Goal: Task Accomplishment & Management: Manage account settings

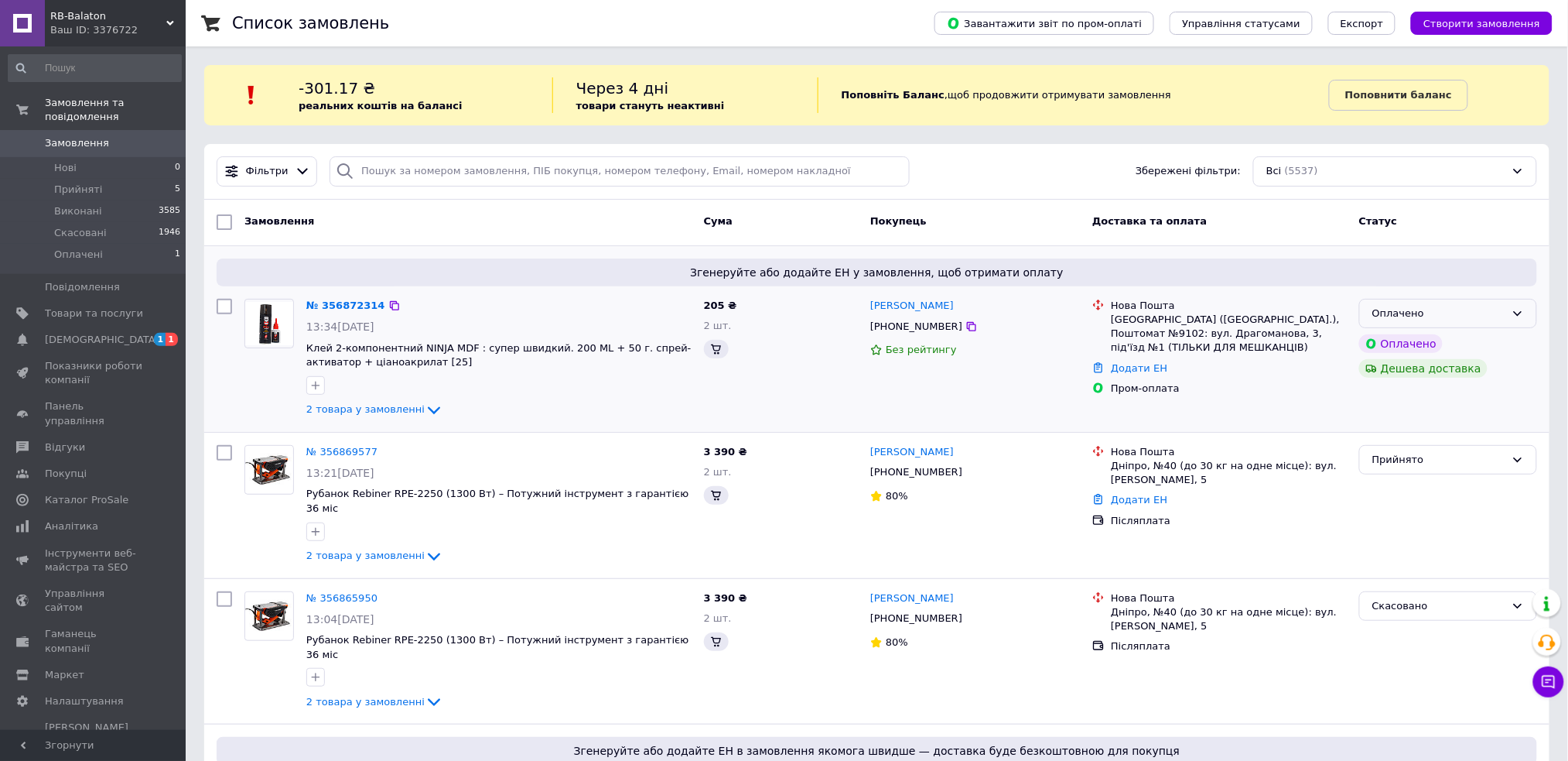
click at [1502, 225] on div "Статус" at bounding box center [1448, 222] width 190 height 28
click at [1486, 313] on div "Оплачено" at bounding box center [1438, 313] width 133 height 16
click at [1409, 340] on li "Прийнято" at bounding box center [1448, 346] width 177 height 29
click at [333, 321] on span "13:34[DATE]" at bounding box center [340, 327] width 68 height 12
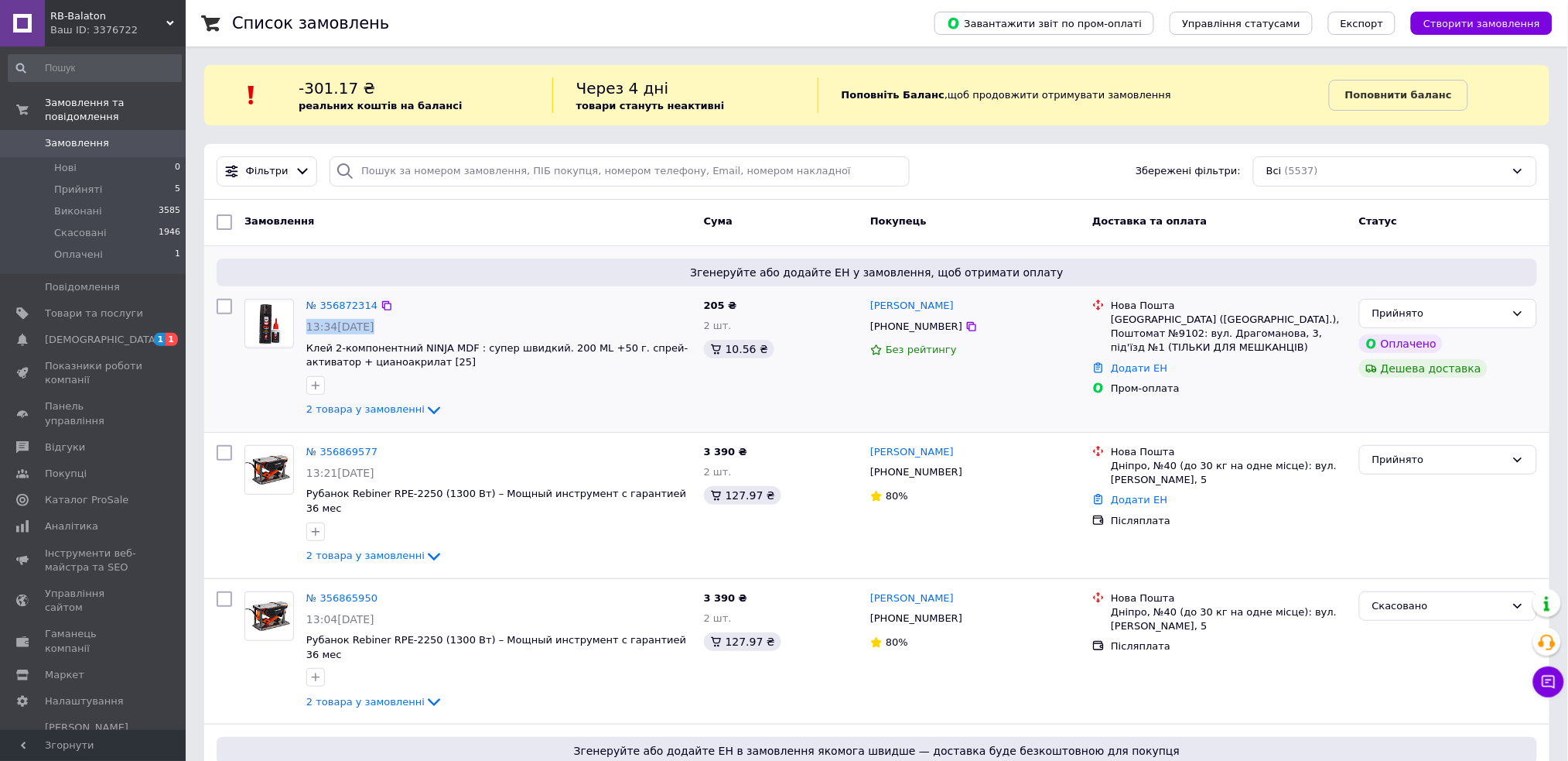
click at [333, 321] on span "13:34[DATE]" at bounding box center [340, 327] width 68 height 12
copy div "13:34[DATE]"
drag, startPoint x: 868, startPoint y: 305, endPoint x: 974, endPoint y: 302, distance: 106.0
click at [974, 302] on div "[PERSON_NAME]" at bounding box center [974, 306] width 213 height 18
copy link "[PERSON_NAME]"
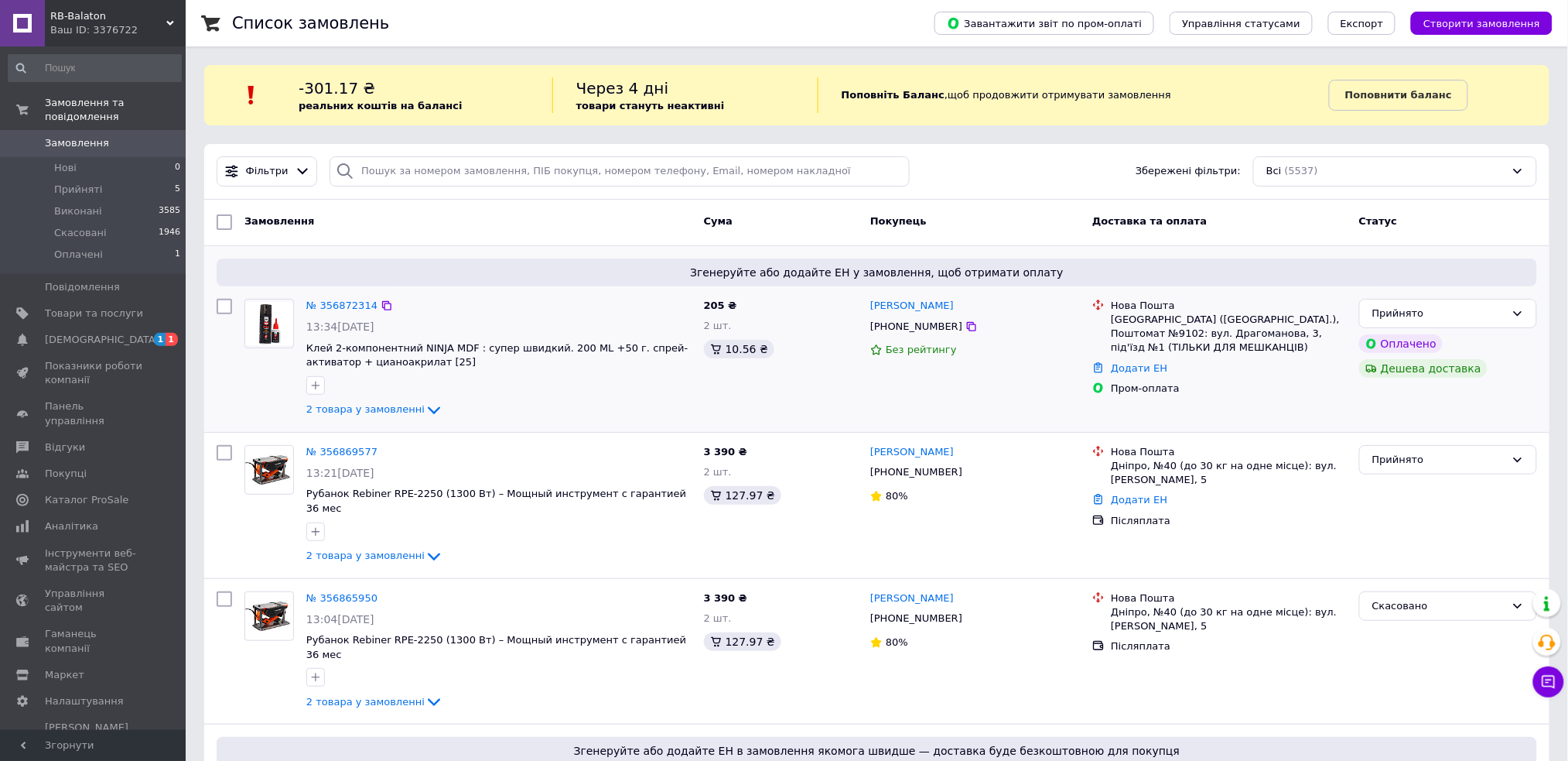
click at [926, 323] on div "[PHONE_NUMBER]" at bounding box center [916, 327] width 98 height 20
copy div "380958112221"
drag, startPoint x: 1109, startPoint y: 317, endPoint x: 1185, endPoint y: 353, distance: 84.1
click at [1185, 353] on div "Нова Пошта [GEOGRAPHIC_DATA] ([GEOGRAPHIC_DATA].), Поштомат №9102: вул. Драгома…" at bounding box center [1229, 327] width 242 height 56
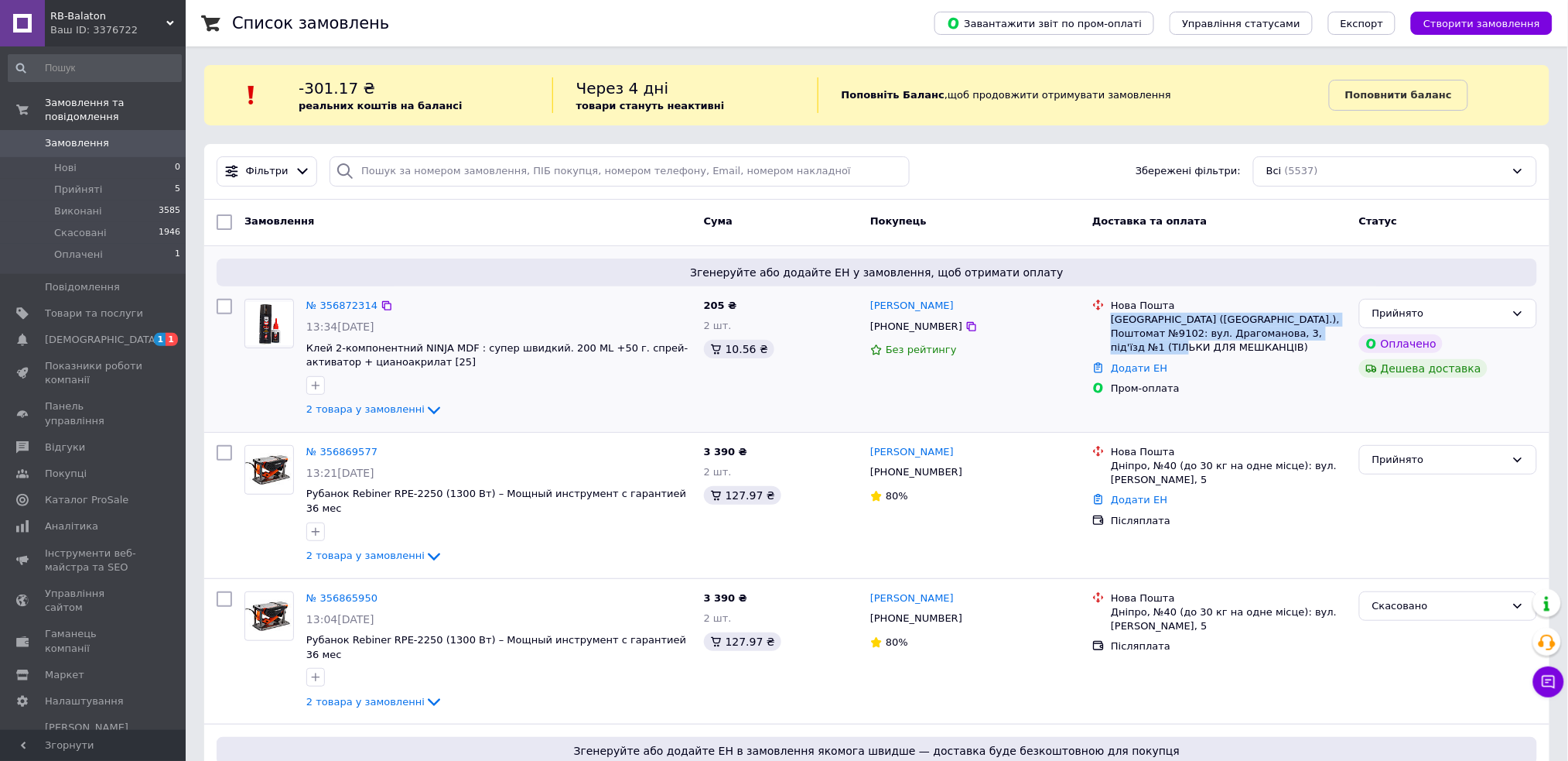
copy div "[GEOGRAPHIC_DATA] ([GEOGRAPHIC_DATA].), Поштомат №9102: вул. Драгоманова, 3, пі…"
click at [1226, 386] on div "Пром-оплата" at bounding box center [1228, 389] width 236 height 14
click at [326, 300] on link "№ 356872314" at bounding box center [342, 306] width 72 height 11
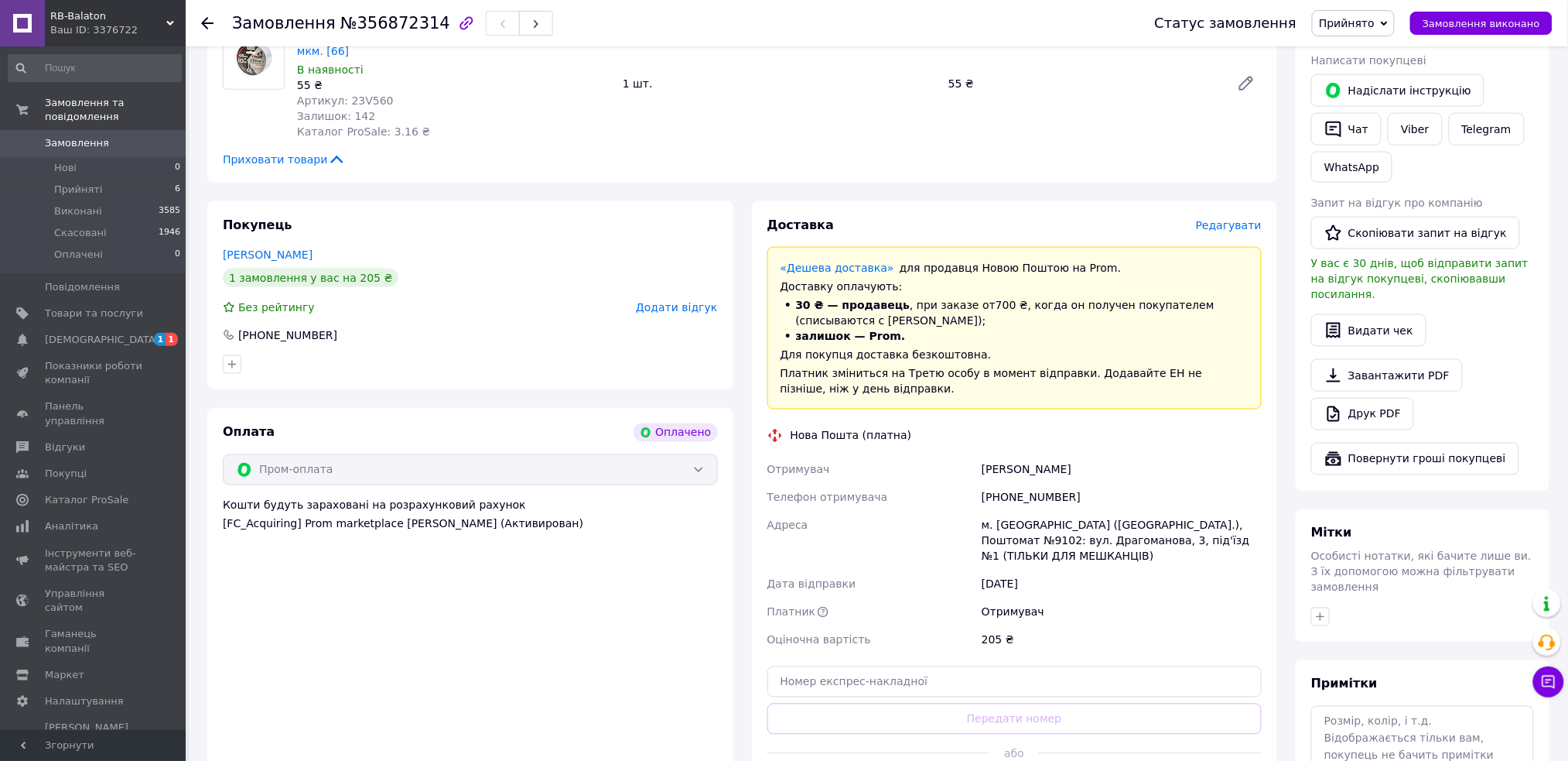
scroll to position [722, 0]
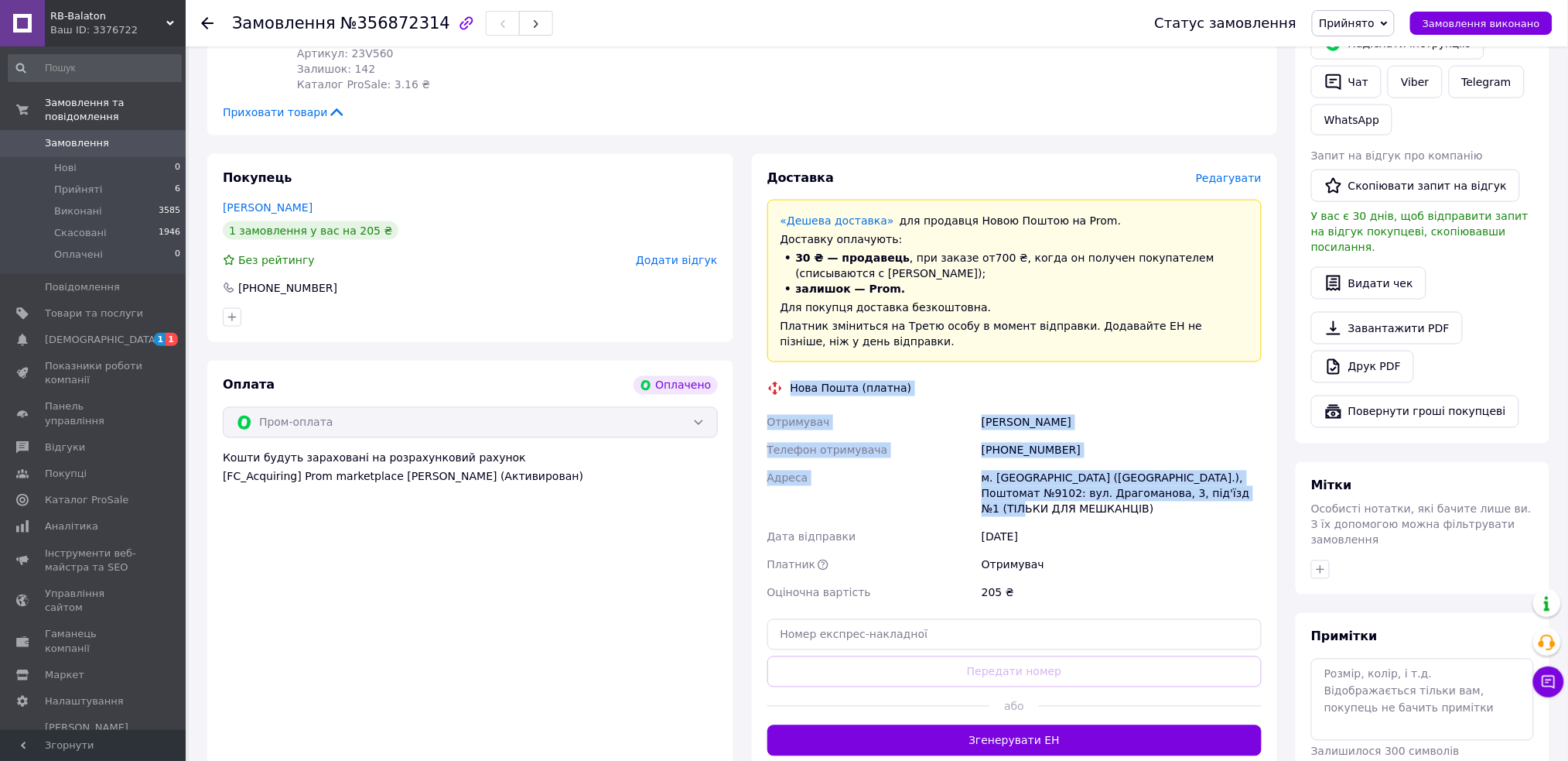
drag, startPoint x: 787, startPoint y: 353, endPoint x: 1261, endPoint y: 463, distance: 486.6
click at [1261, 463] on div "Доставка Редагувати «Дешева доставка»   для продавця [GEOGRAPHIC_DATA] на Prom.…" at bounding box center [1014, 463] width 495 height 587
copy div "Нова Пошта (платна) Отримувач [PERSON_NAME] Телефон отримувача [PHONE_NUMBER] А…"
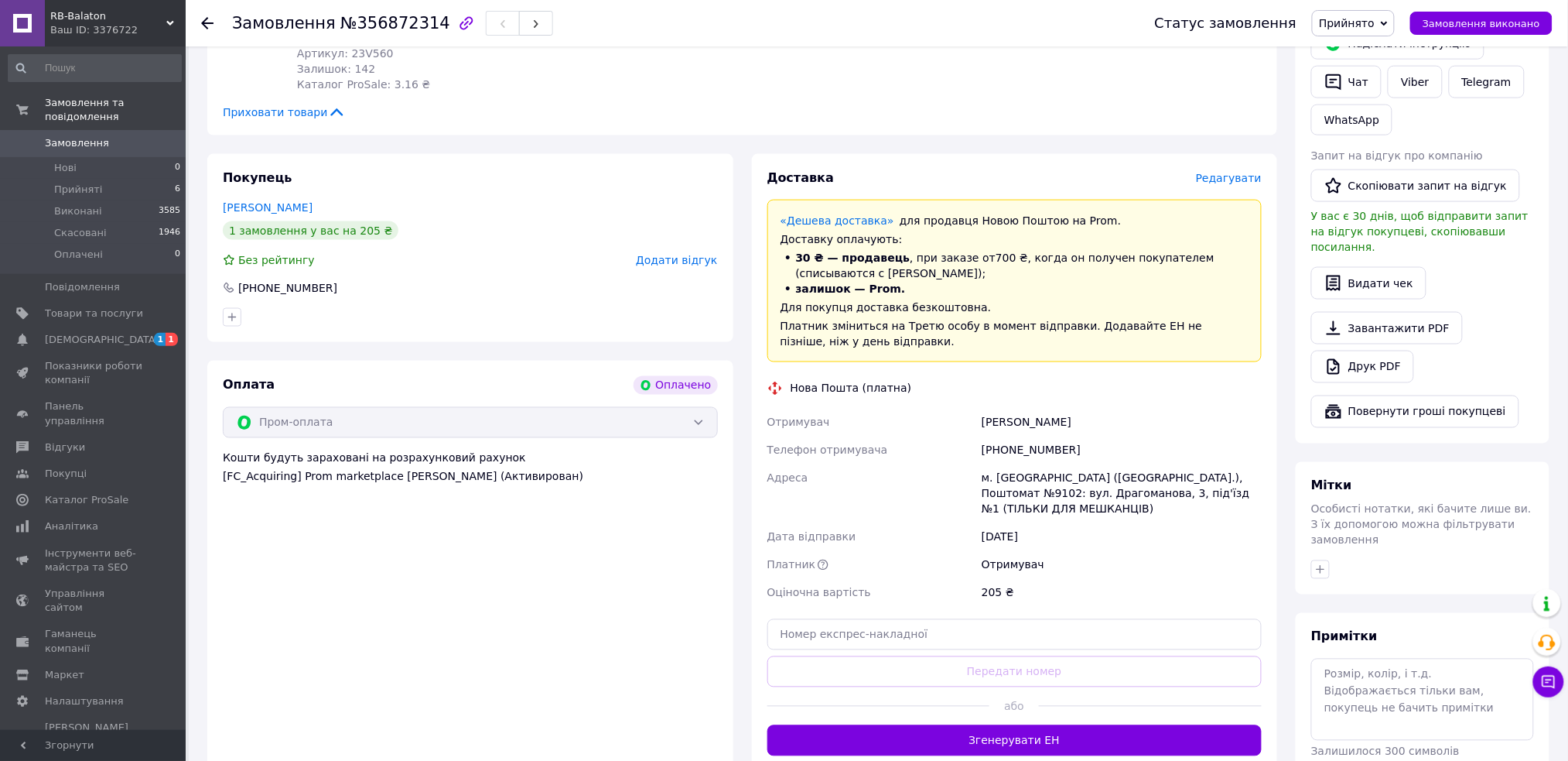
click at [717, 697] on div "Оплата Оплачено Пром-оплата Кошти будуть зараховані на розрахунковий рахунок [F…" at bounding box center [470, 566] width 526 height 411
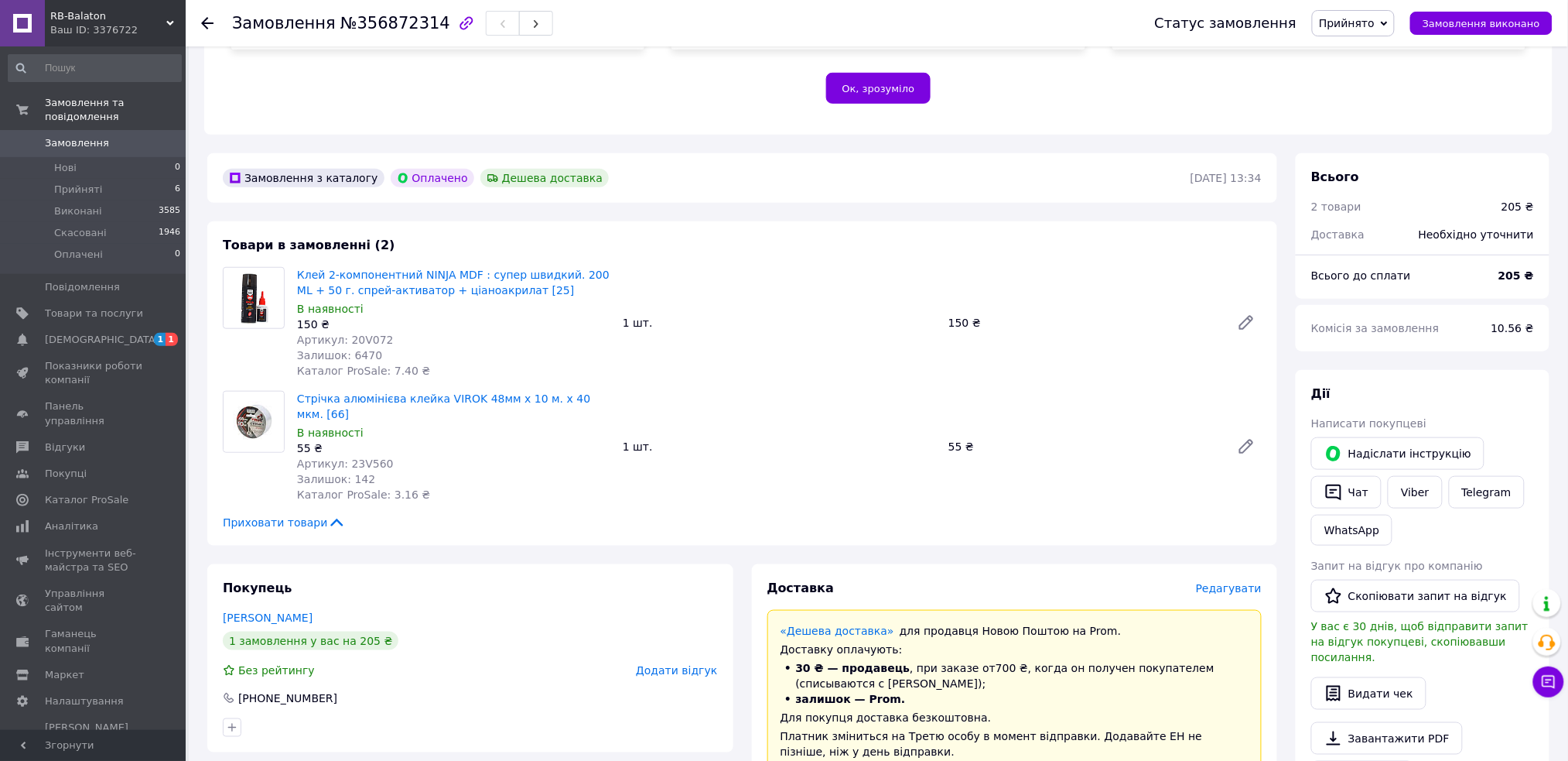
scroll to position [309, 0]
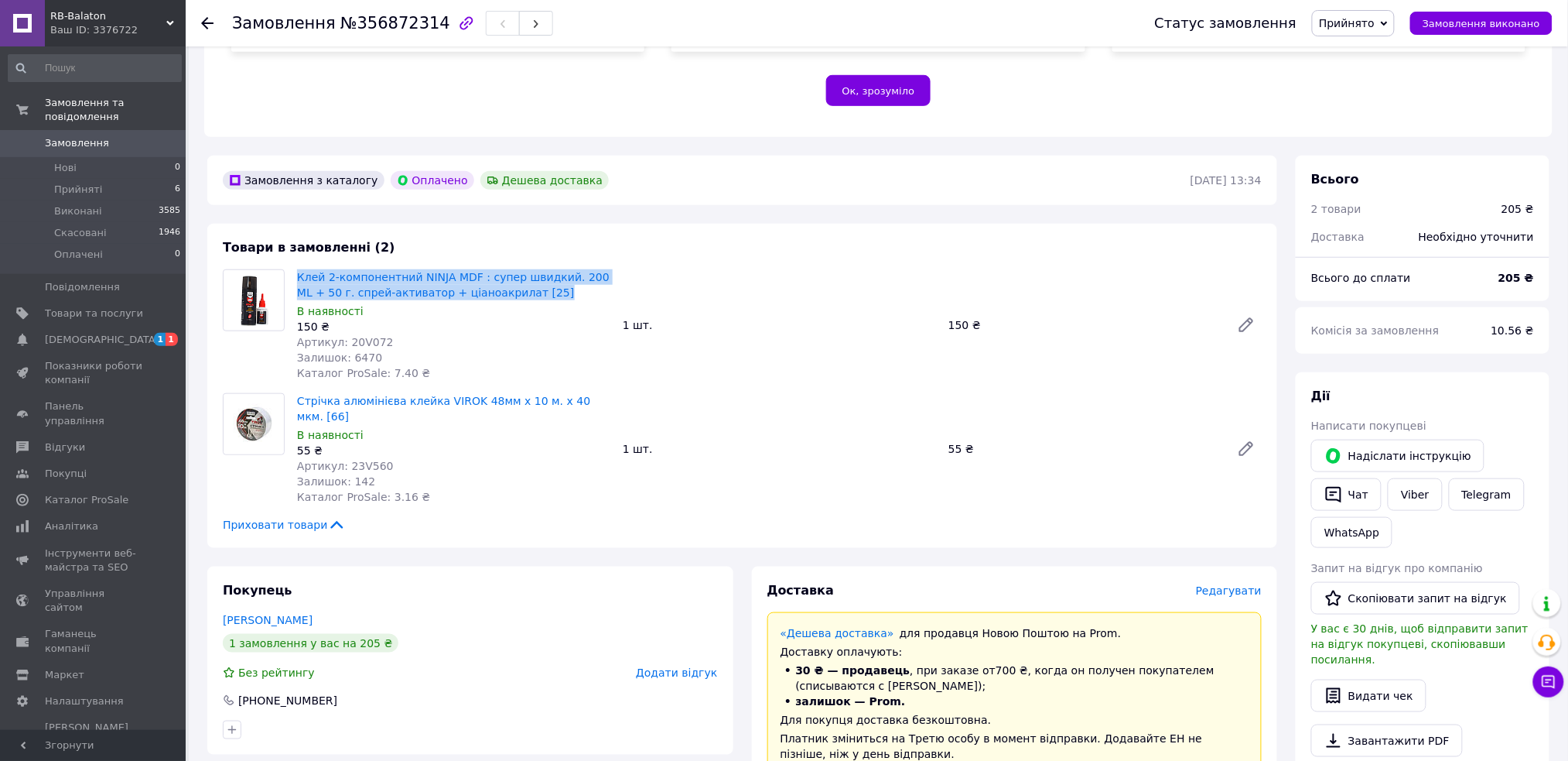
drag, startPoint x: 296, startPoint y: 261, endPoint x: 525, endPoint y: 280, distance: 229.8
click at [525, 280] on div "Клей 2-компонентний NINJA MDF : супер швидкий. 200 ML + 50 г. спрей-активатор +…" at bounding box center [453, 325] width 325 height 117
copy link "Клей 2-компонентний NINJA MDF : супер швидкий. 200 ML + 50 г. спрей-активатор +…"
click at [667, 711] on div "Покупець [PERSON_NAME] 1 замовлення у вас на 205 ₴ Без рейтингу Додати відгук […" at bounding box center [470, 660] width 526 height 188
click at [365, 336] on span "Артикул: 20V072" at bounding box center [345, 342] width 96 height 12
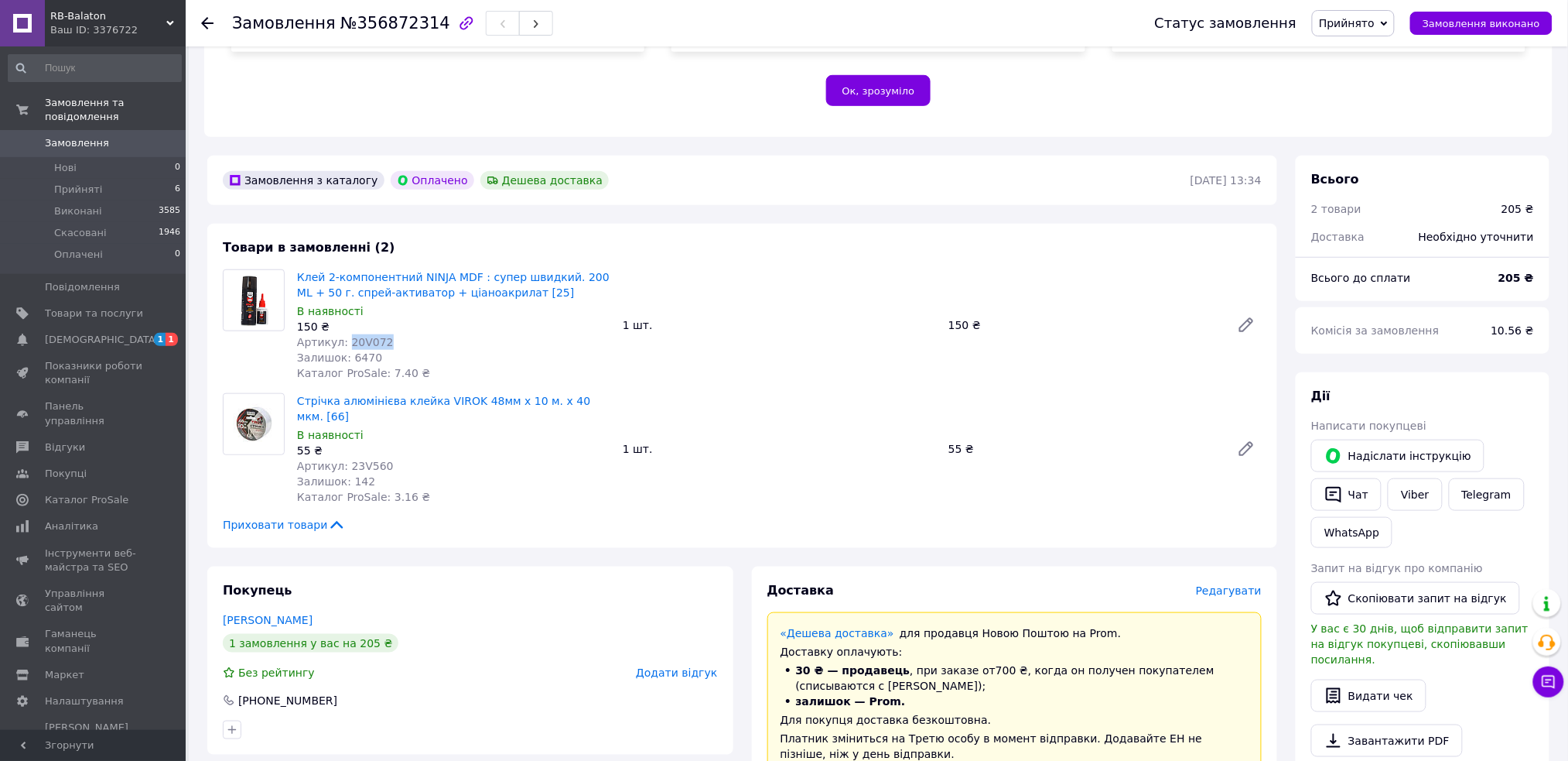
click at [365, 336] on span "Артикул: 20V072" at bounding box center [345, 342] width 96 height 12
copy span "20V072"
click at [666, 718] on div at bounding box center [470, 730] width 501 height 25
drag, startPoint x: 290, startPoint y: 383, endPoint x: 607, endPoint y: 377, distance: 317.1
click at [607, 391] on div "Стрічка алюмінієва клейка VIROK 48мм х 10 м. х 40 мкм. [66] В наявності 55 ₴ Ар…" at bounding box center [453, 449] width 325 height 117
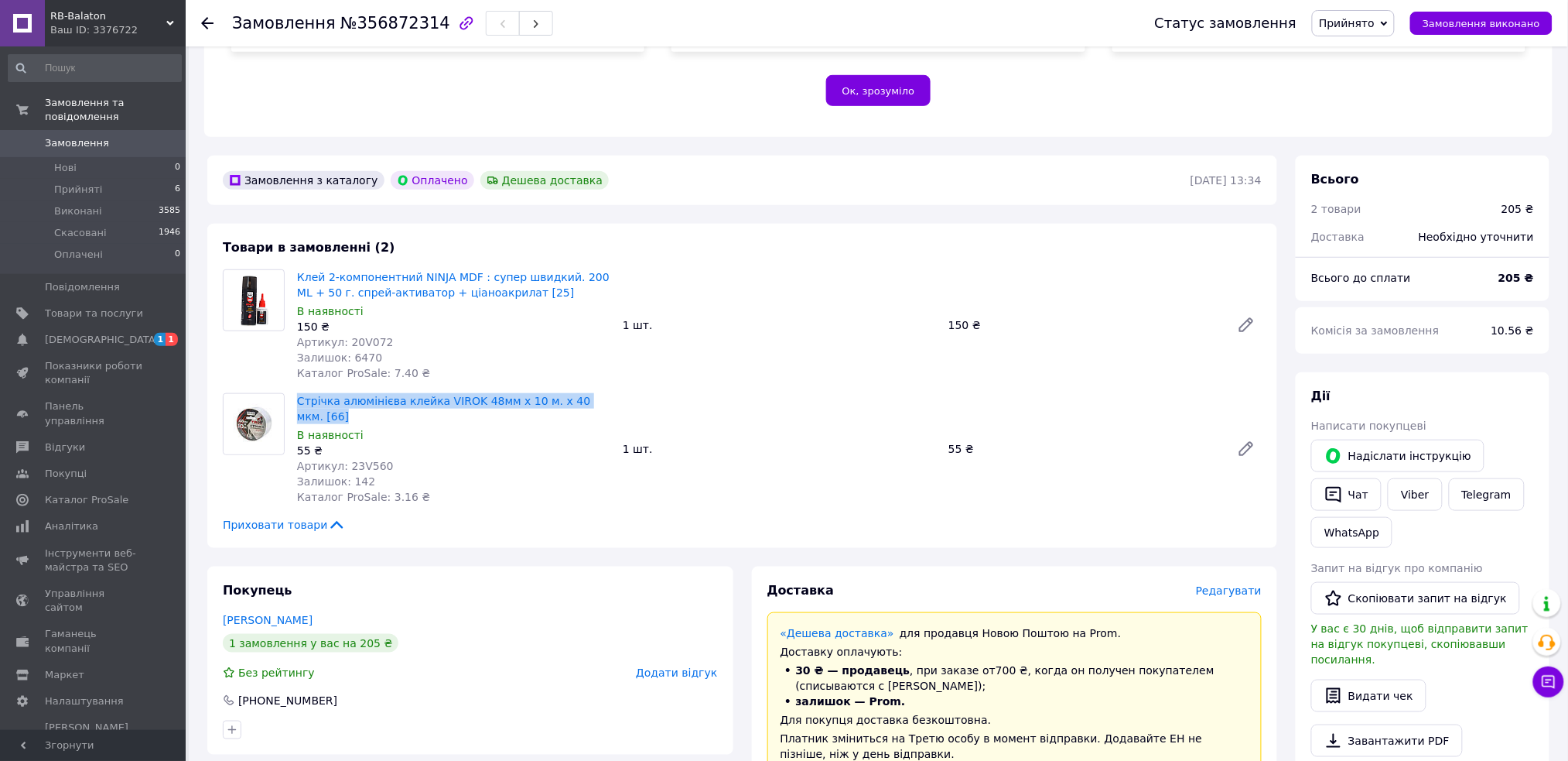
copy link "Стрічка алюмінієва клейка VIROK 48мм х 10 м. х 40 мкм. [66]"
click at [702, 718] on div at bounding box center [470, 730] width 501 height 25
click at [362, 460] on span "Артикул: 23V560" at bounding box center [345, 466] width 96 height 12
copy span "23V560"
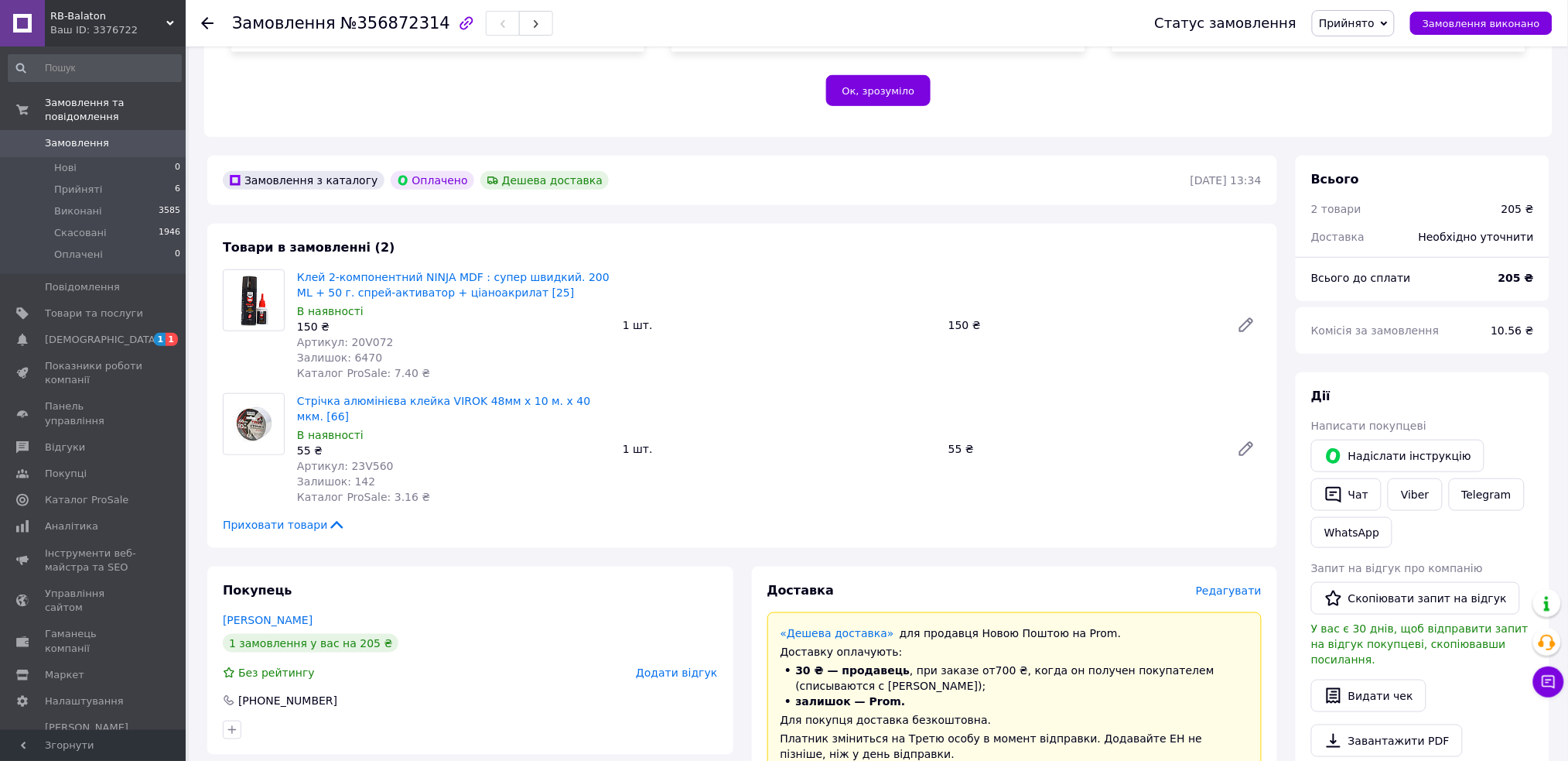
click at [617, 356] on div "Клей 2-компонентний NINJA MDF : супер швидкий. 200 ML + 50 г. спрей-активатор +…" at bounding box center [780, 325] width 977 height 117
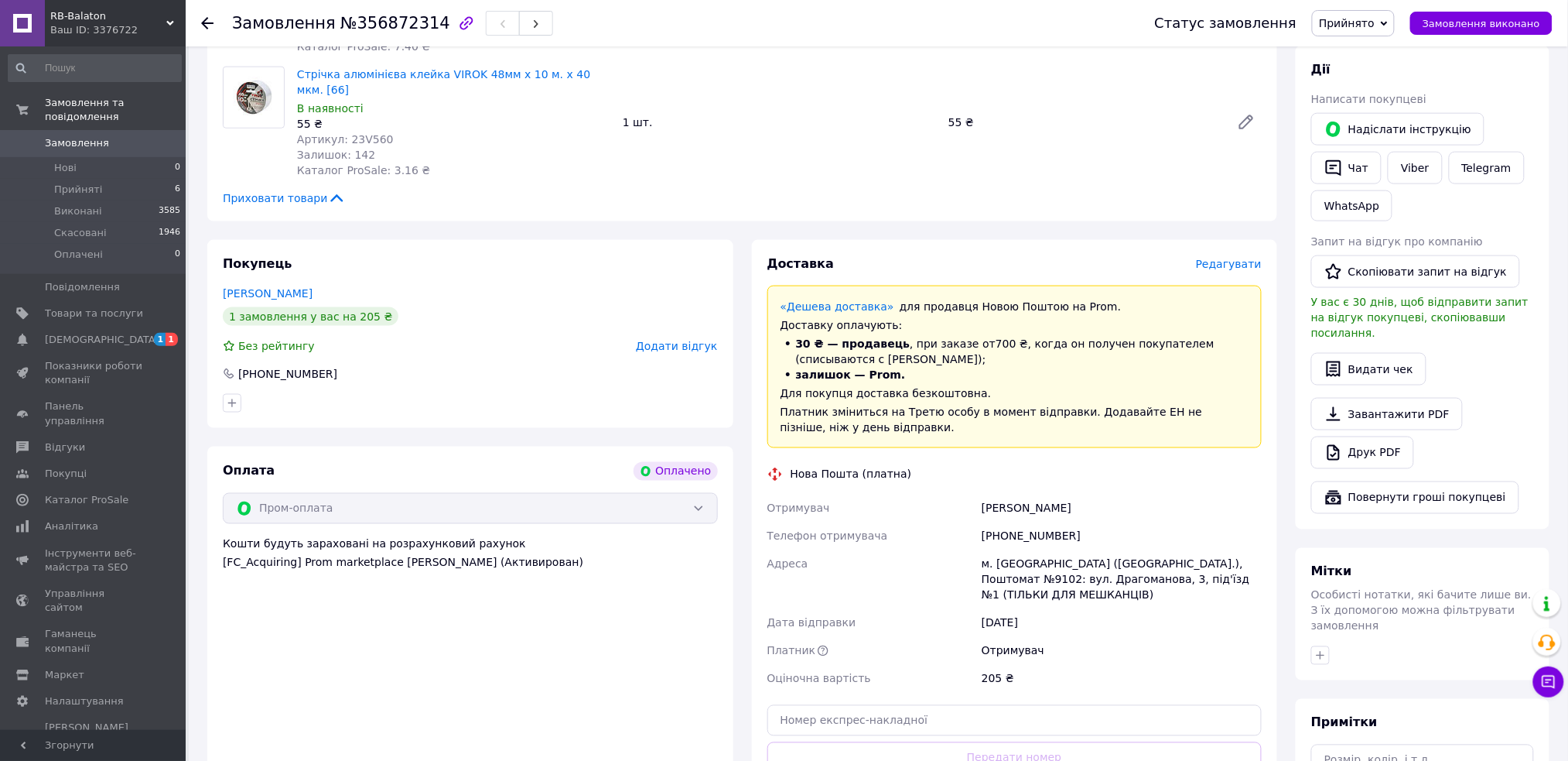
scroll to position [825, 0]
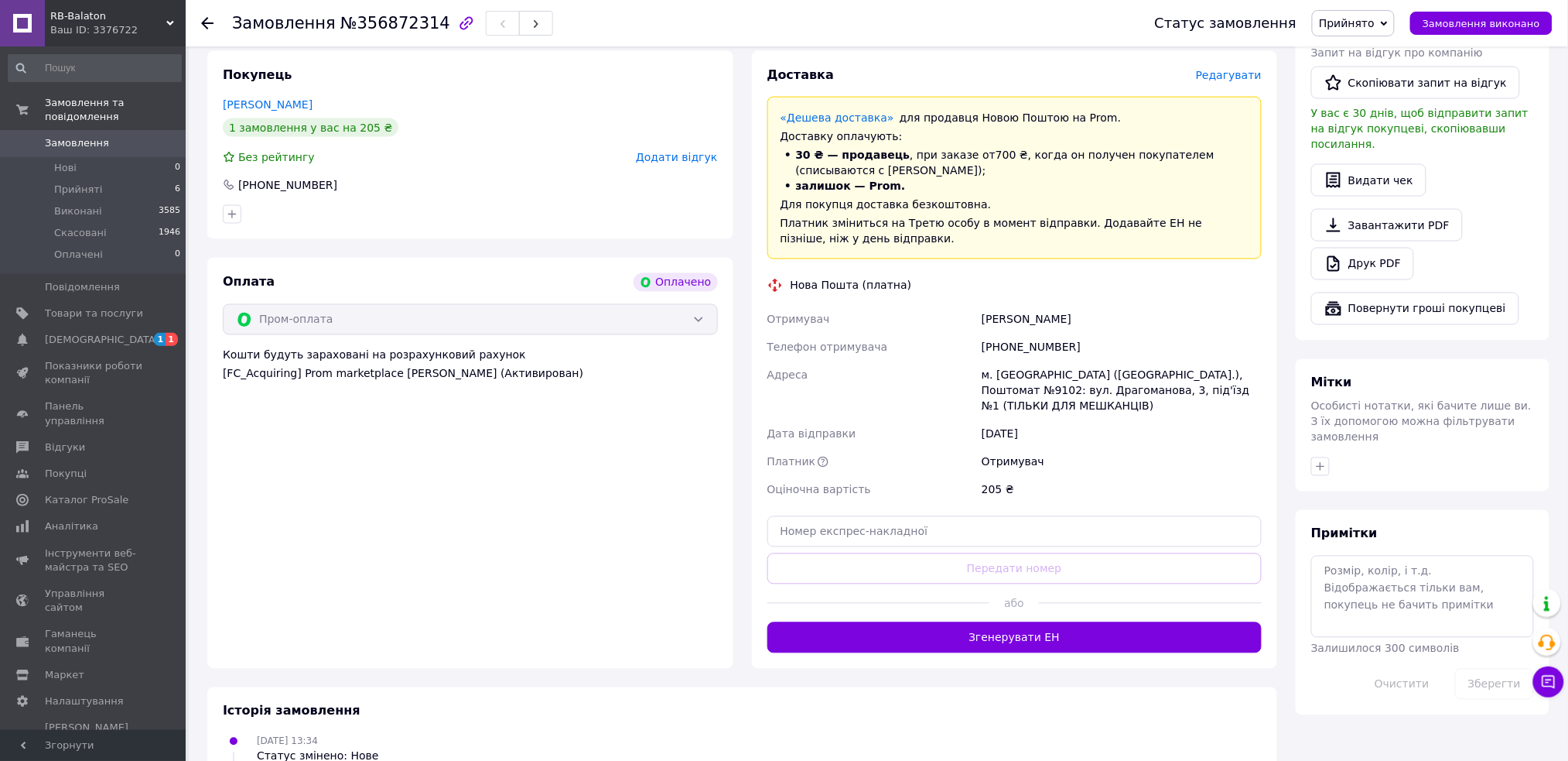
click at [883, 306] on div "Отримувач" at bounding box center [871, 319] width 215 height 28
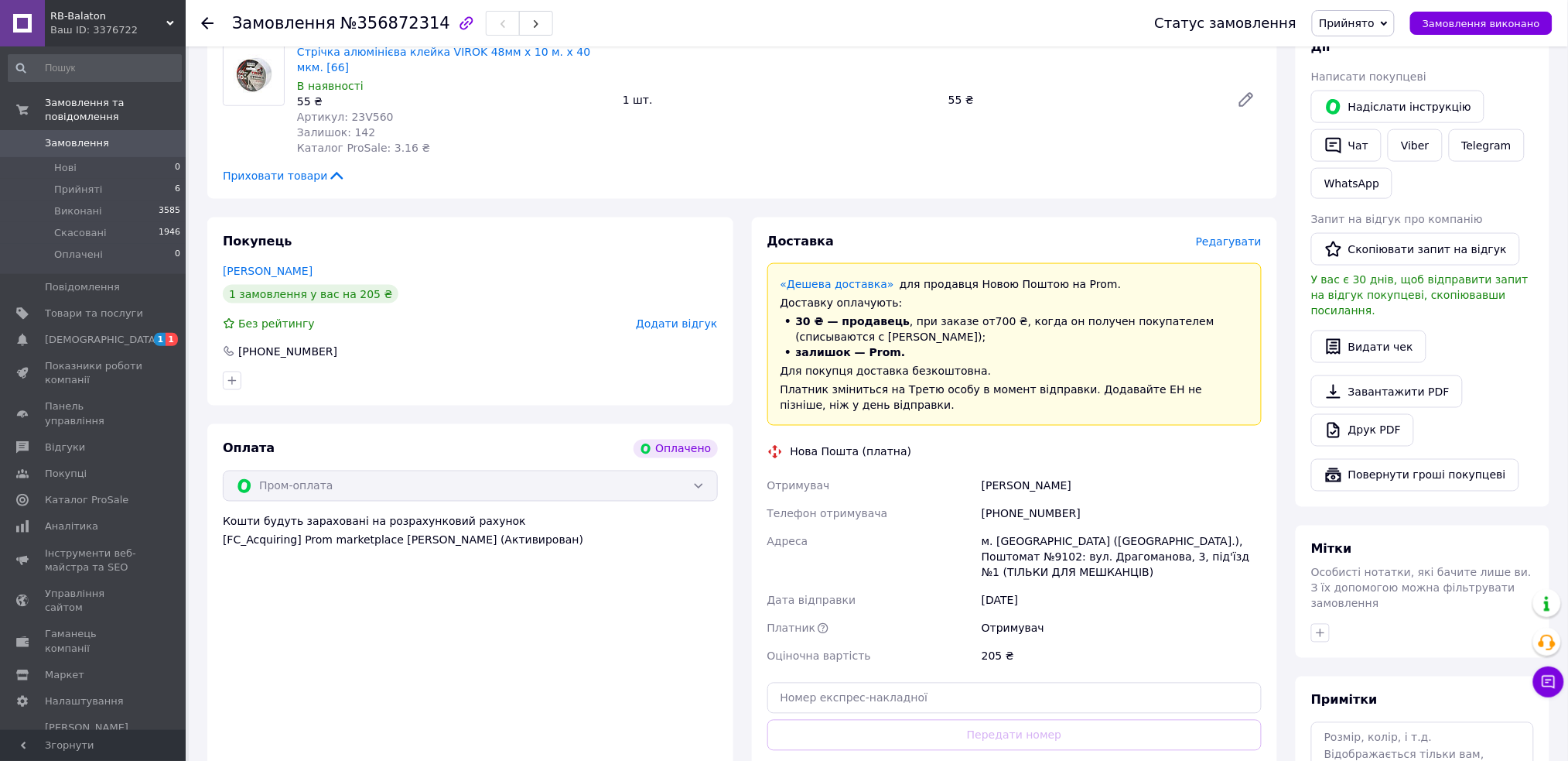
scroll to position [722, 0]
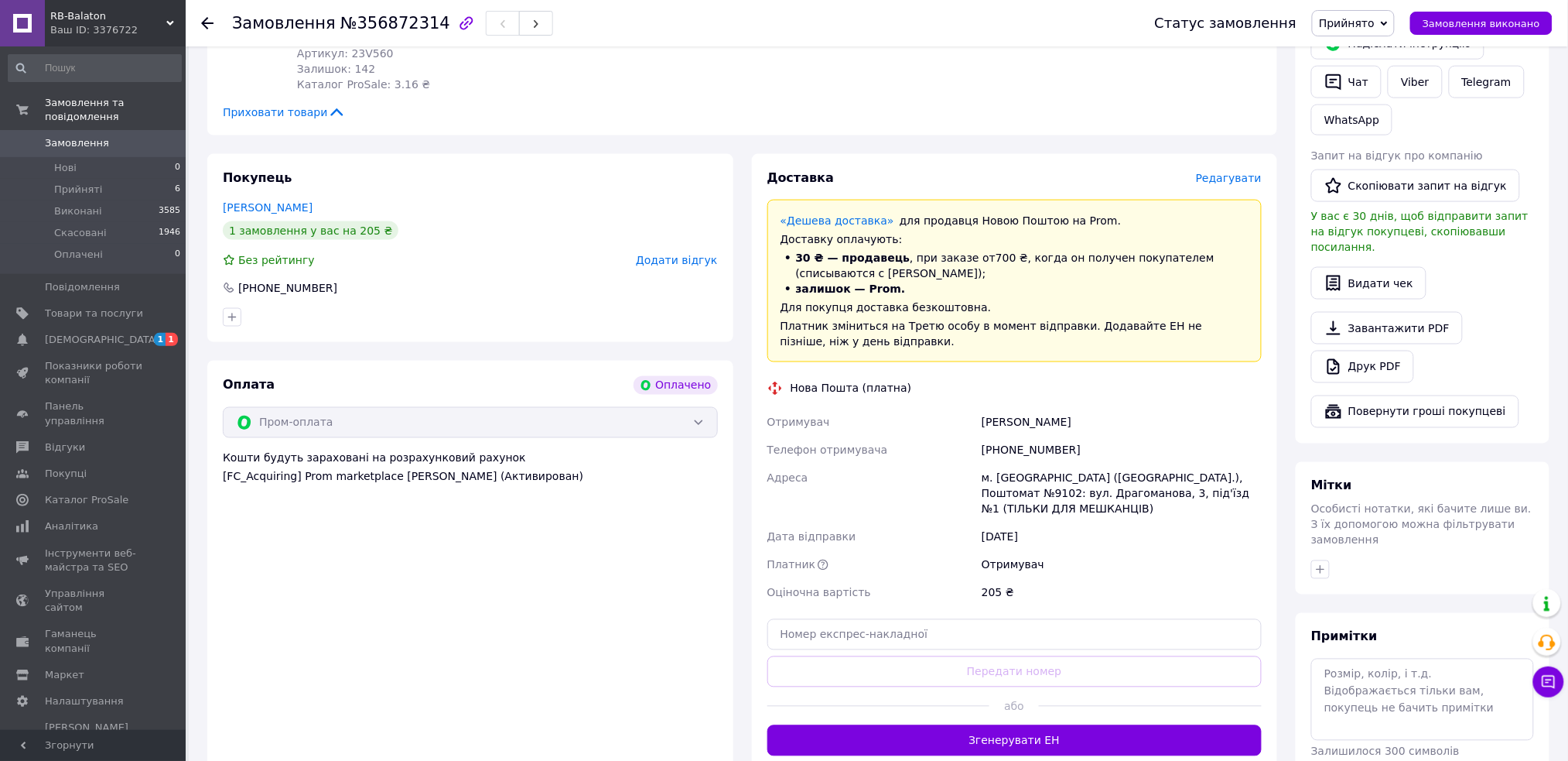
click at [1028, 436] on div "[PHONE_NUMBER]" at bounding box center [1122, 450] width 286 height 28
copy div "380958112221"
click at [999, 409] on div "[PERSON_NAME]" at bounding box center [1122, 422] width 286 height 28
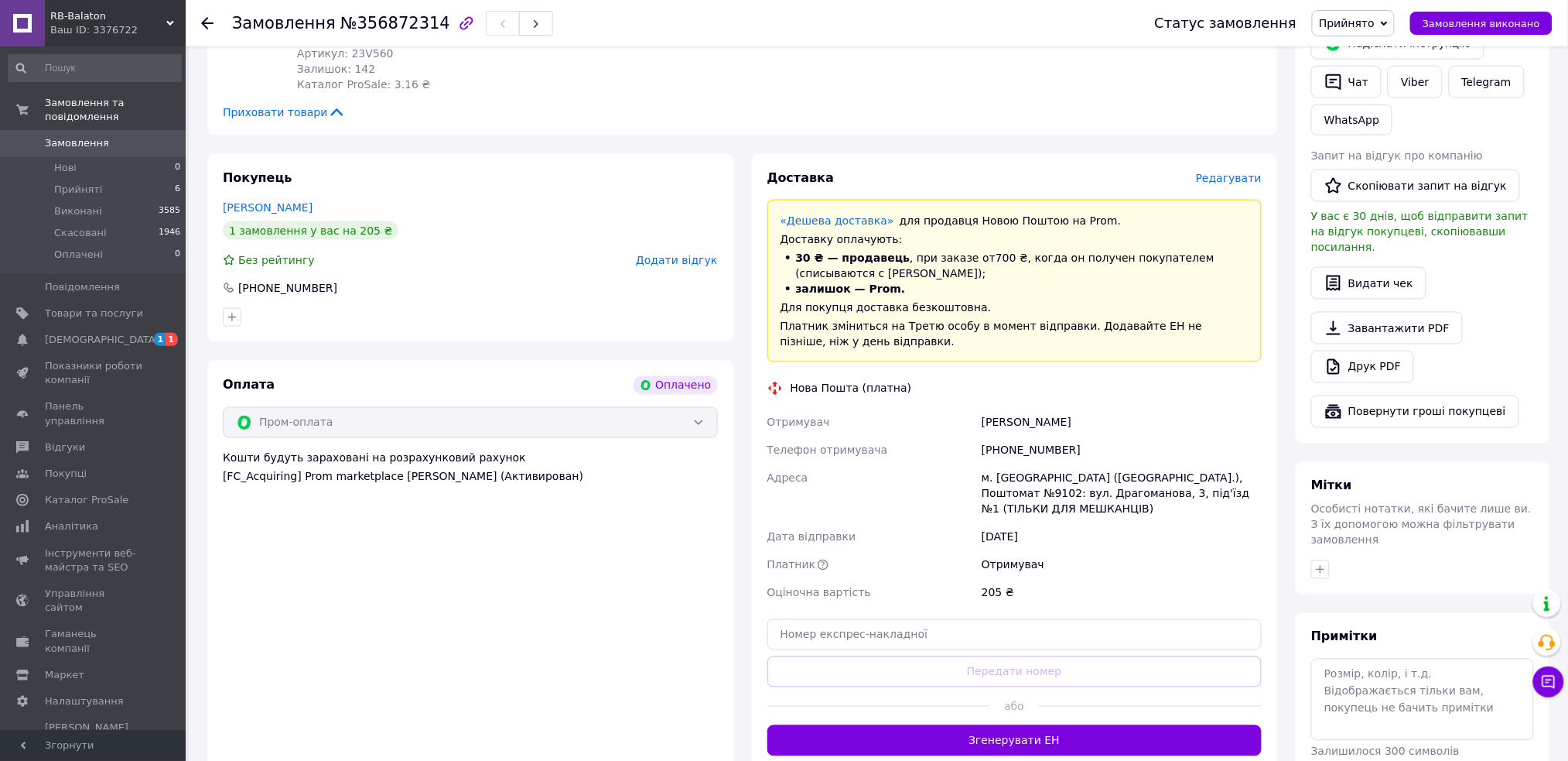
click at [1060, 409] on div "[PERSON_NAME]" at bounding box center [1122, 422] width 286 height 28
click at [1001, 464] on div "м. [GEOGRAPHIC_DATA] ([GEOGRAPHIC_DATA].), Поштомат №9102: вул. Драгоманова, 3,…" at bounding box center [1122, 494] width 286 height 59
click at [1176, 464] on div "м. [GEOGRAPHIC_DATA] ([GEOGRAPHIC_DATA].), Поштомат №9102: вул. Драгоманова, 3,…" at bounding box center [1122, 494] width 286 height 59
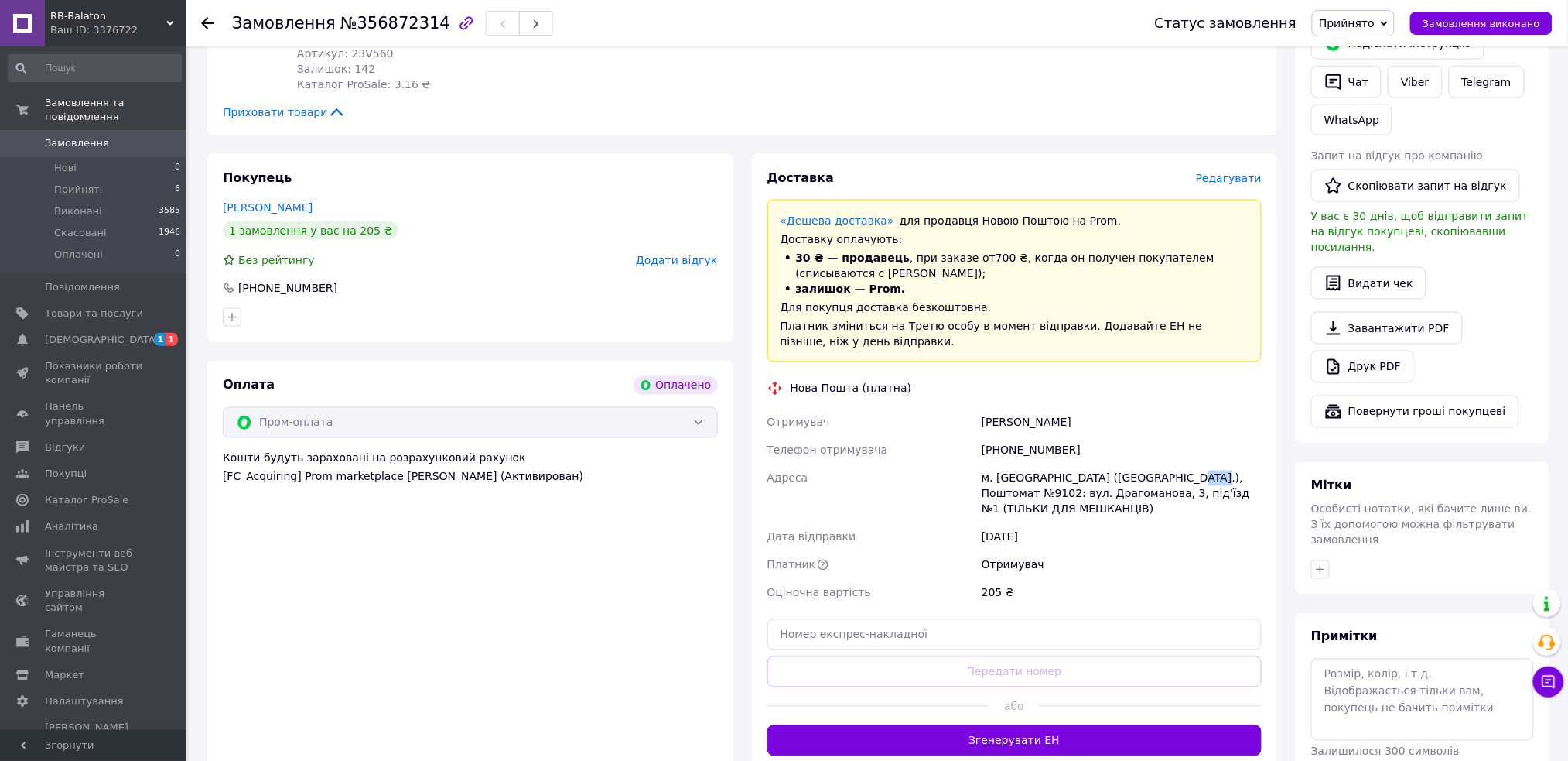
click at [1176, 464] on div "м. [GEOGRAPHIC_DATA] ([GEOGRAPHIC_DATA].), Поштомат №9102: вул. Драгоманова, 3,…" at bounding box center [1122, 494] width 286 height 59
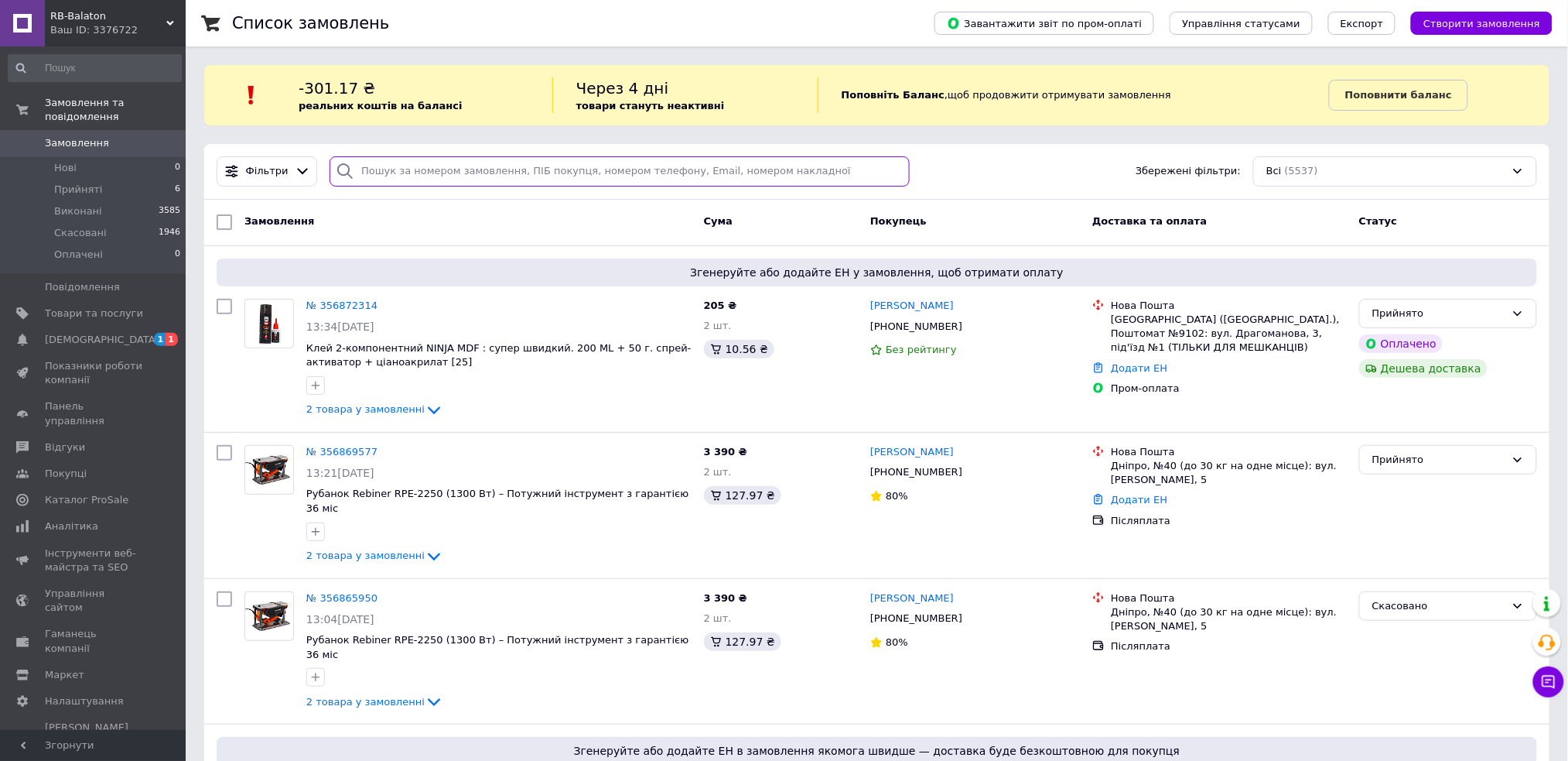
click at [427, 174] on input "search" at bounding box center [619, 172] width 580 height 31
paste input "Р01-001"
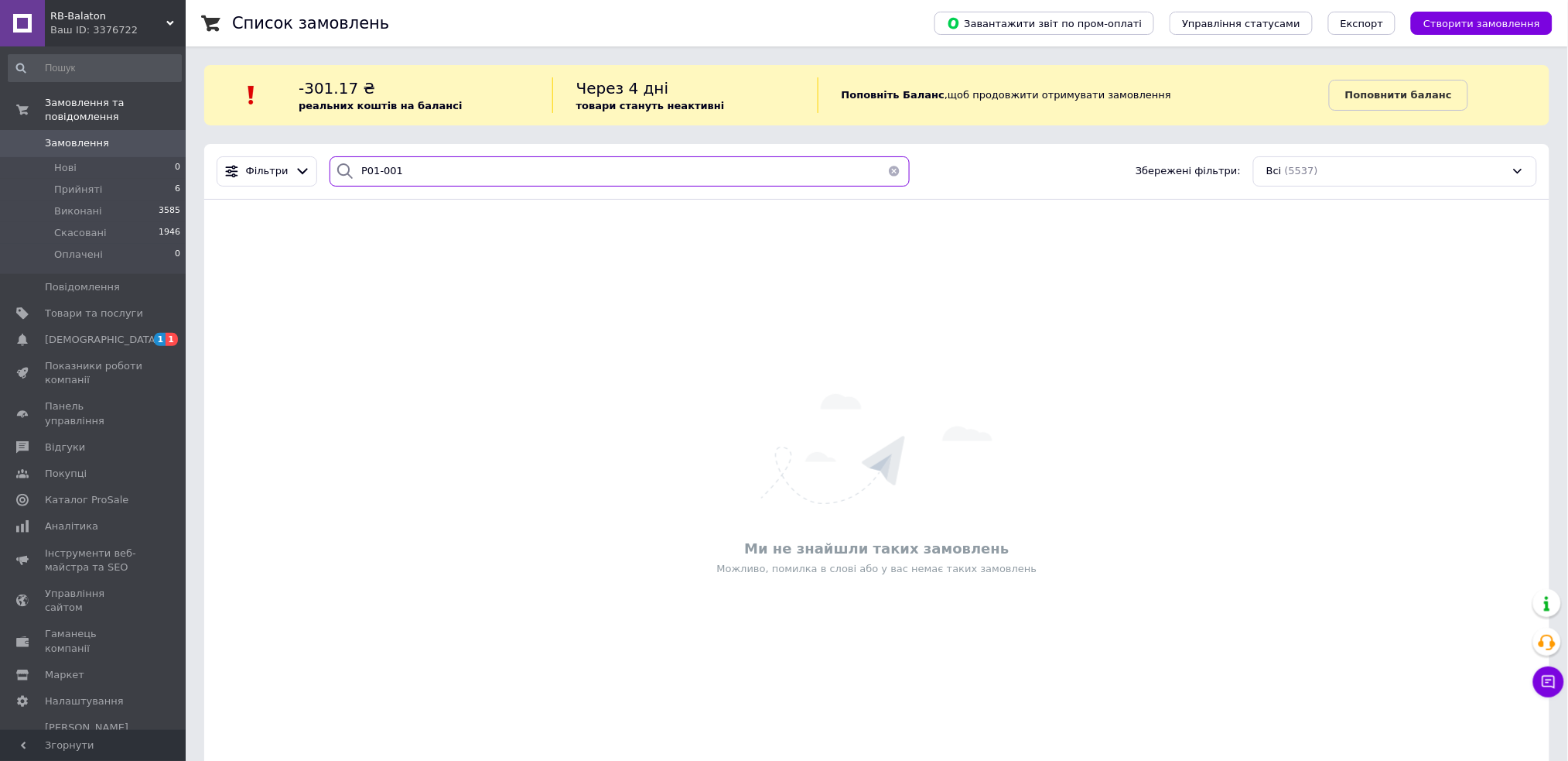
type input "Р01-001"
click at [97, 179] on li "Прийняті 6" at bounding box center [94, 189] width 190 height 22
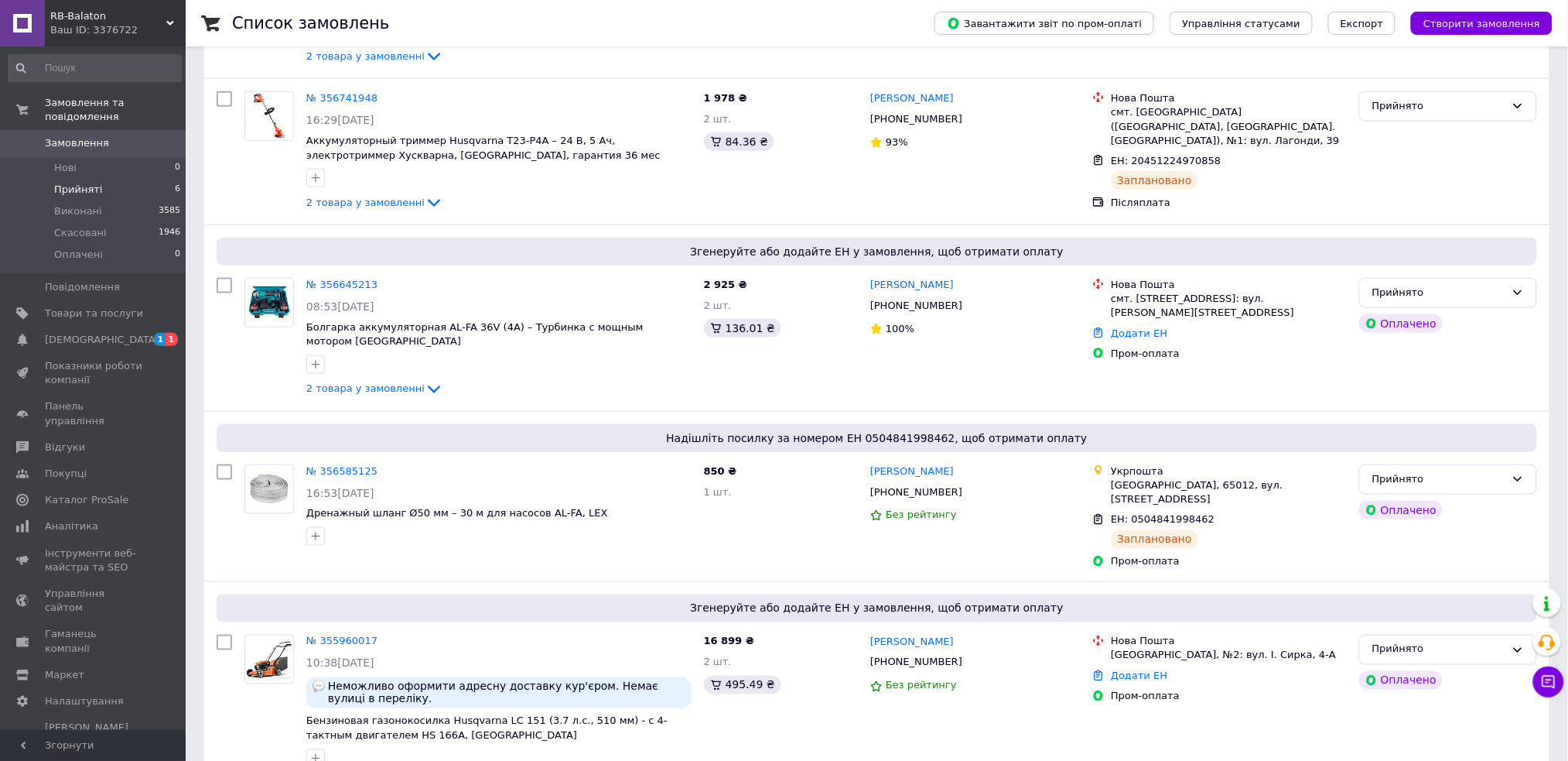
scroll to position [575, 0]
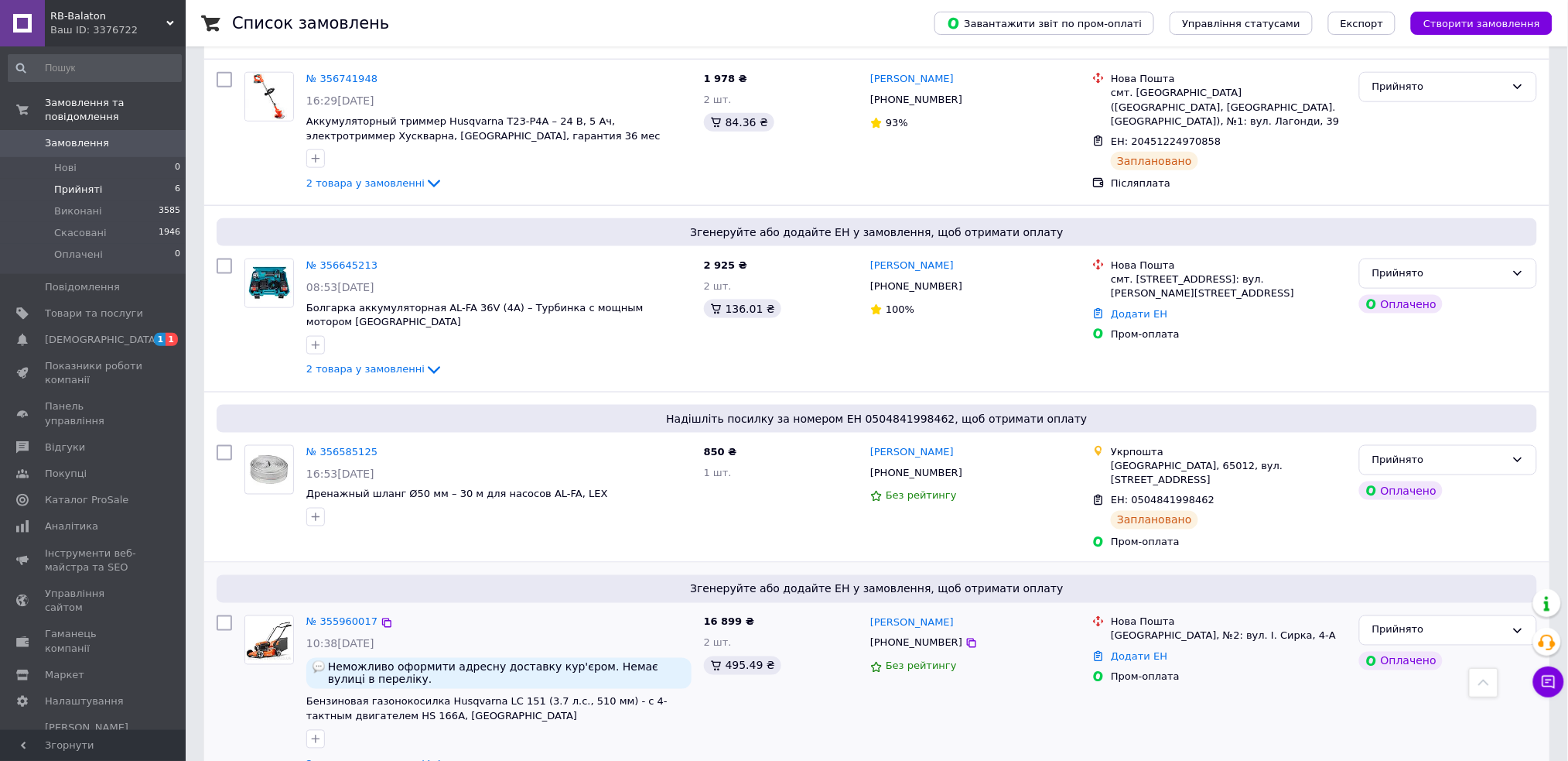
click at [909, 633] on div "[PHONE_NUMBER]" at bounding box center [916, 643] width 98 height 20
click at [902, 276] on div "[PHONE_NUMBER]" at bounding box center [916, 285] width 98 height 20
click at [1132, 308] on link "Додати ЕН" at bounding box center [1139, 314] width 56 height 11
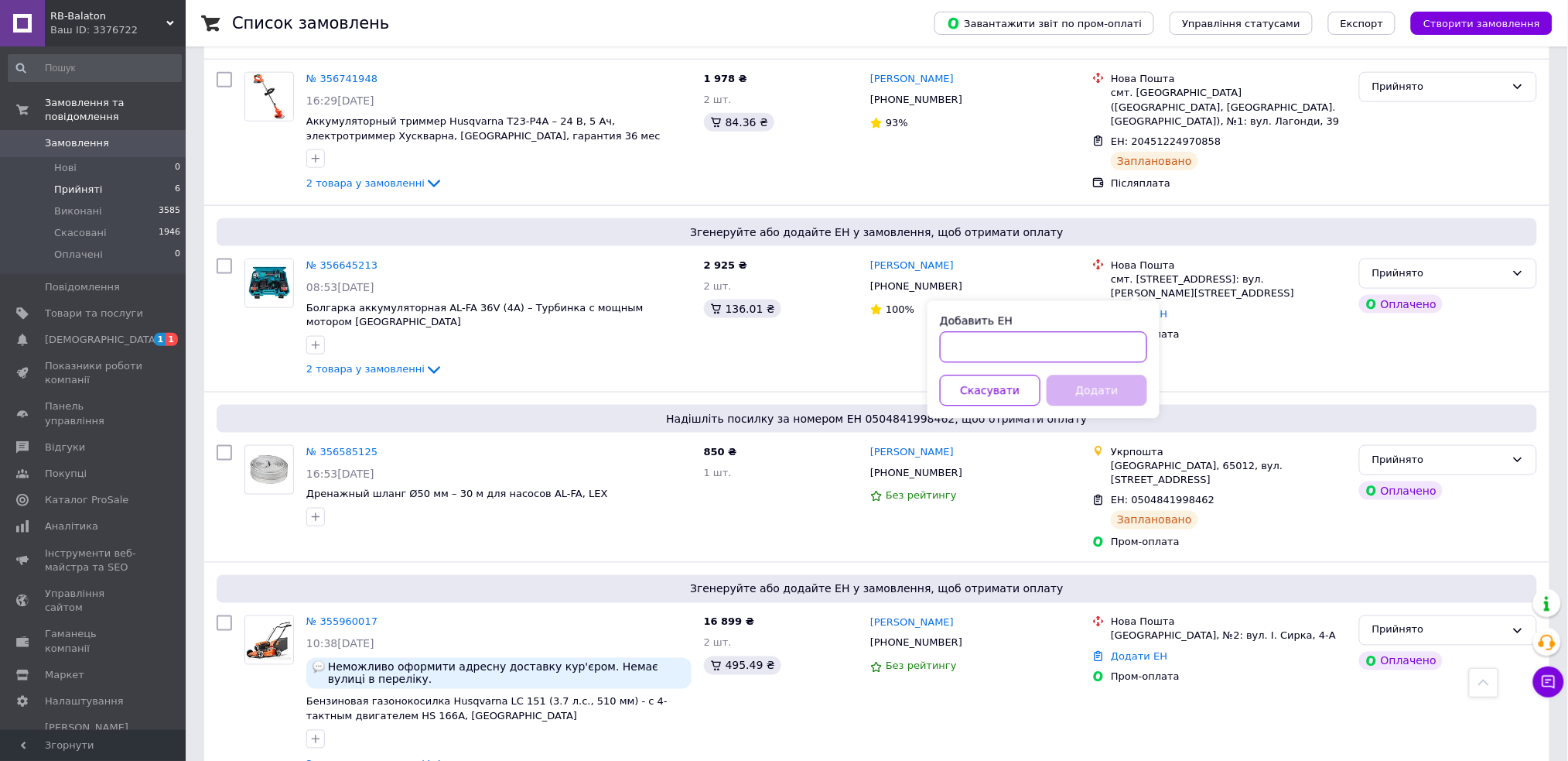
click at [981, 361] on input "Добавить ЕН" at bounding box center [1043, 348] width 207 height 31
paste input "20451224120403"
type input "20451224120403"
click at [1110, 378] on button "Додати" at bounding box center [1097, 391] width 100 height 31
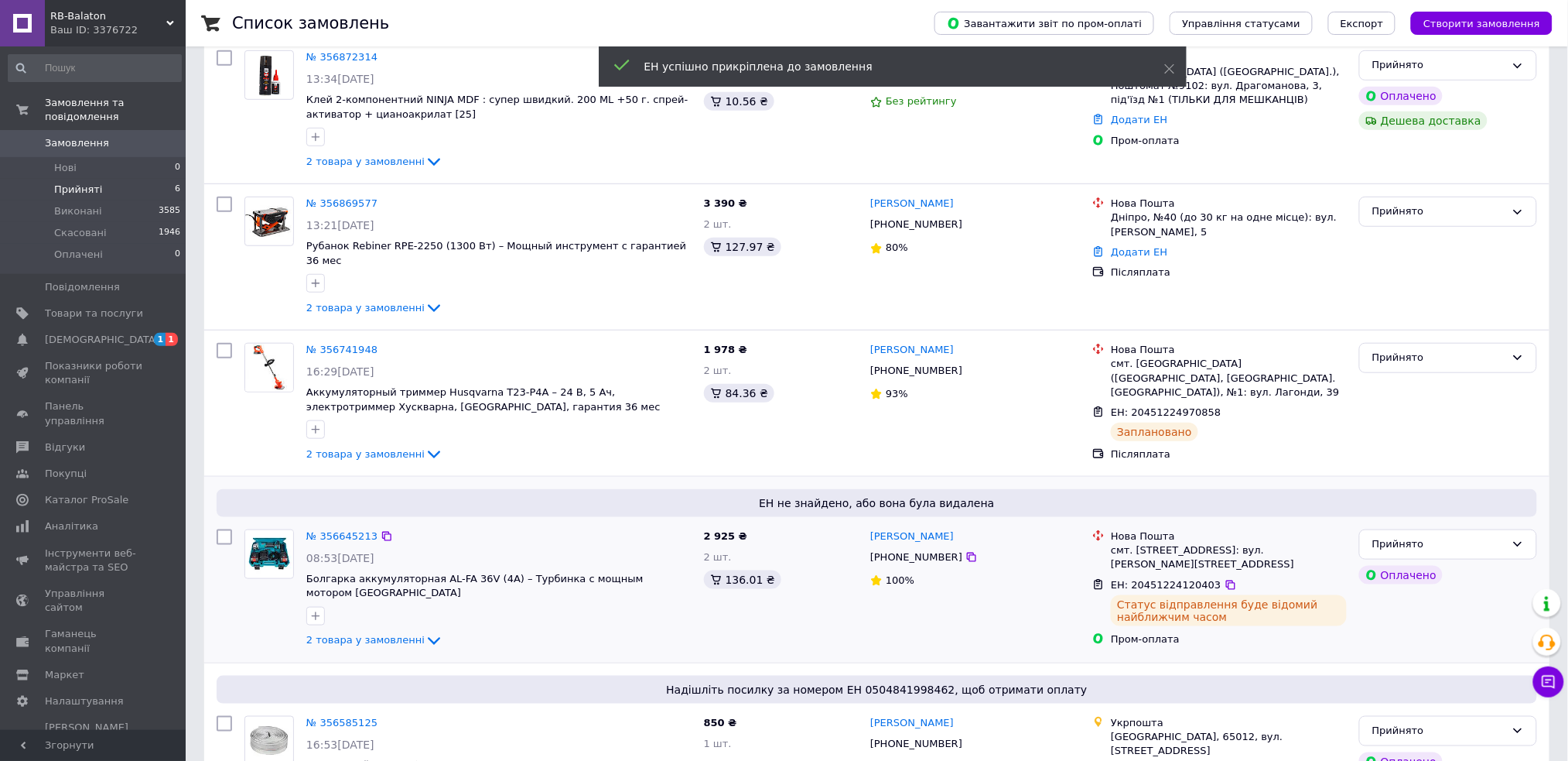
scroll to position [264, 0]
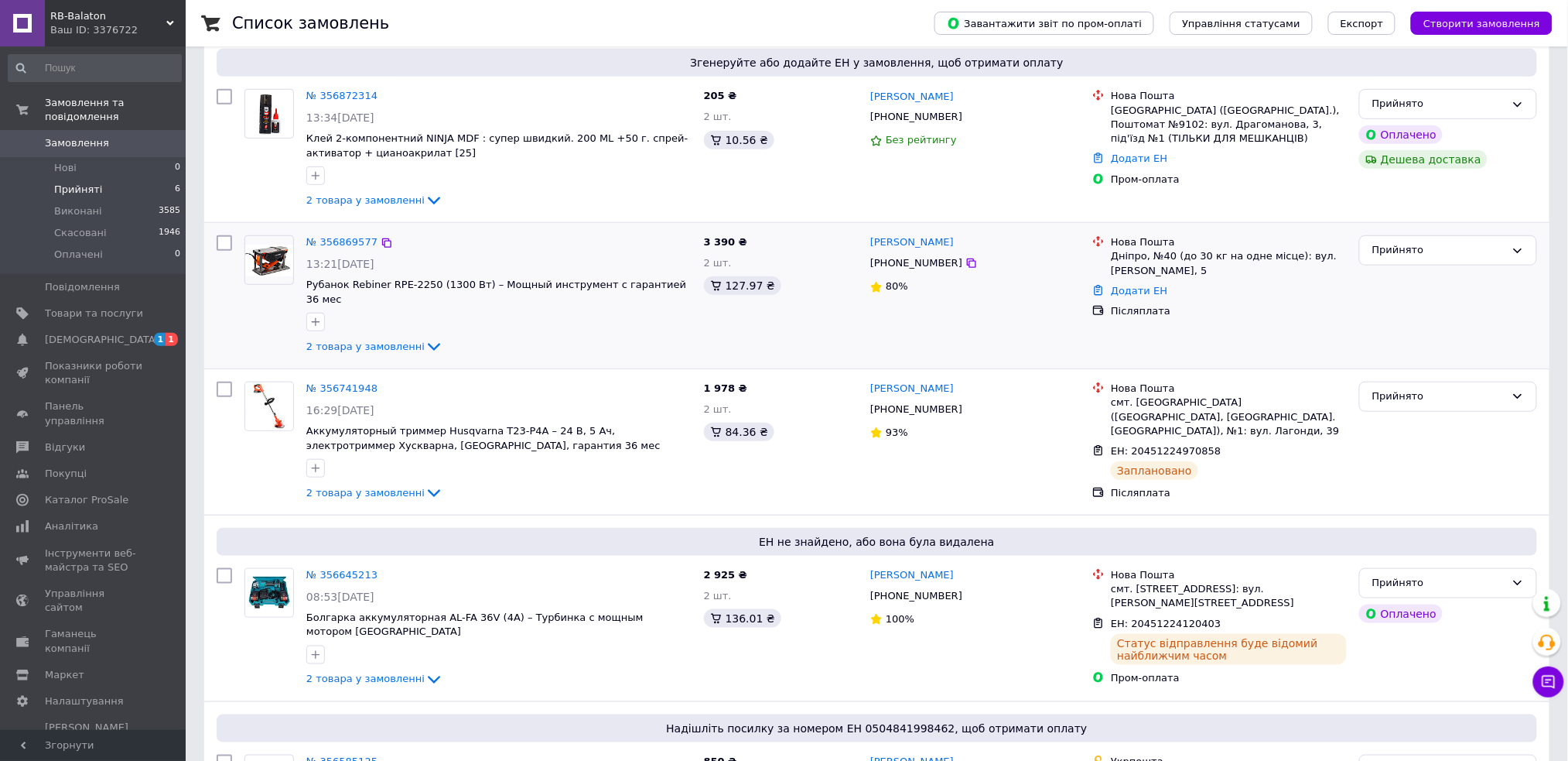
click at [913, 260] on div "[PHONE_NUMBER]" at bounding box center [916, 263] width 98 height 20
click at [378, 341] on span "2 товара у замовленні" at bounding box center [366, 347] width 118 height 11
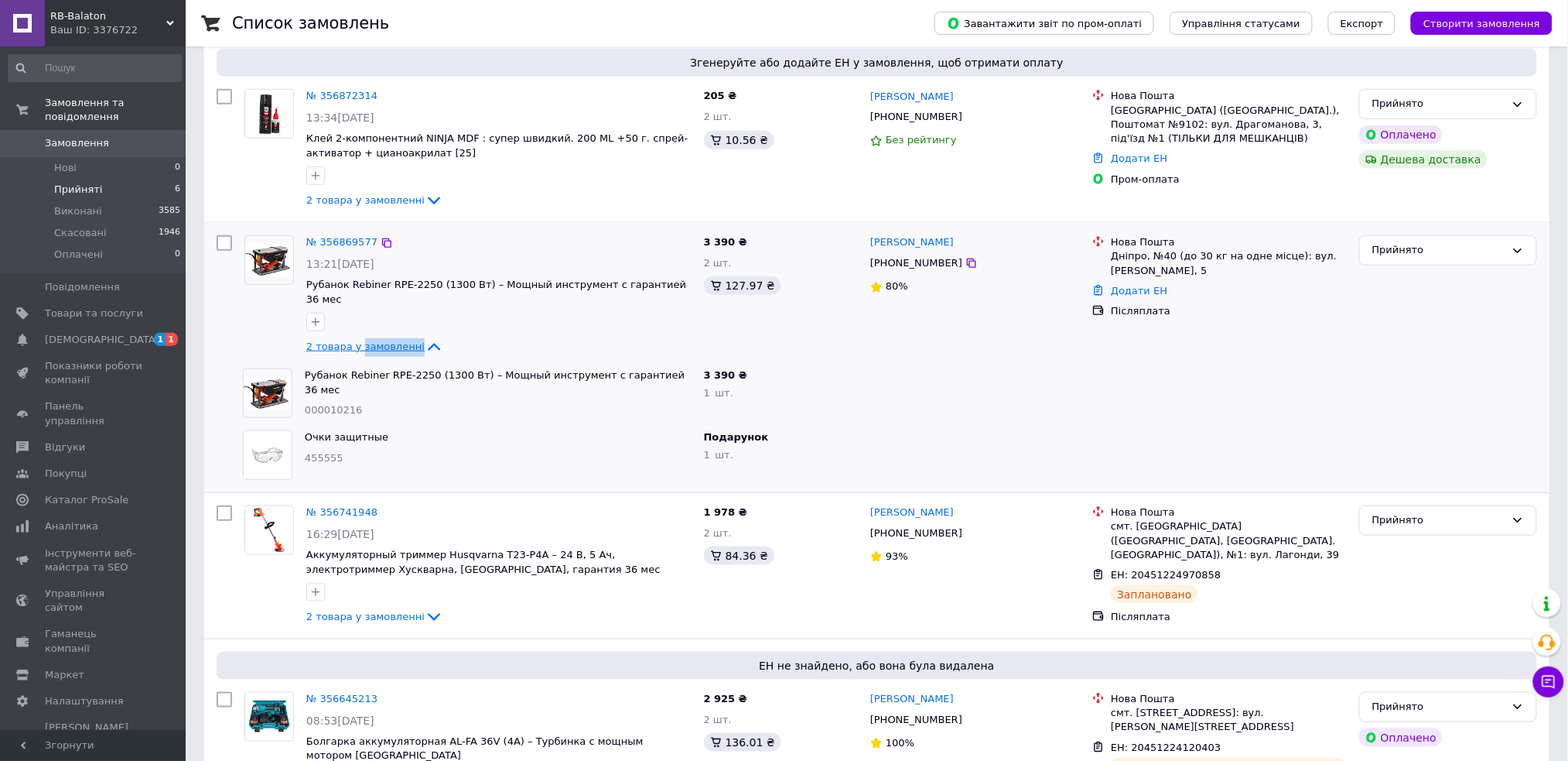
click at [378, 341] on span "2 товара у замовленні" at bounding box center [366, 347] width 118 height 11
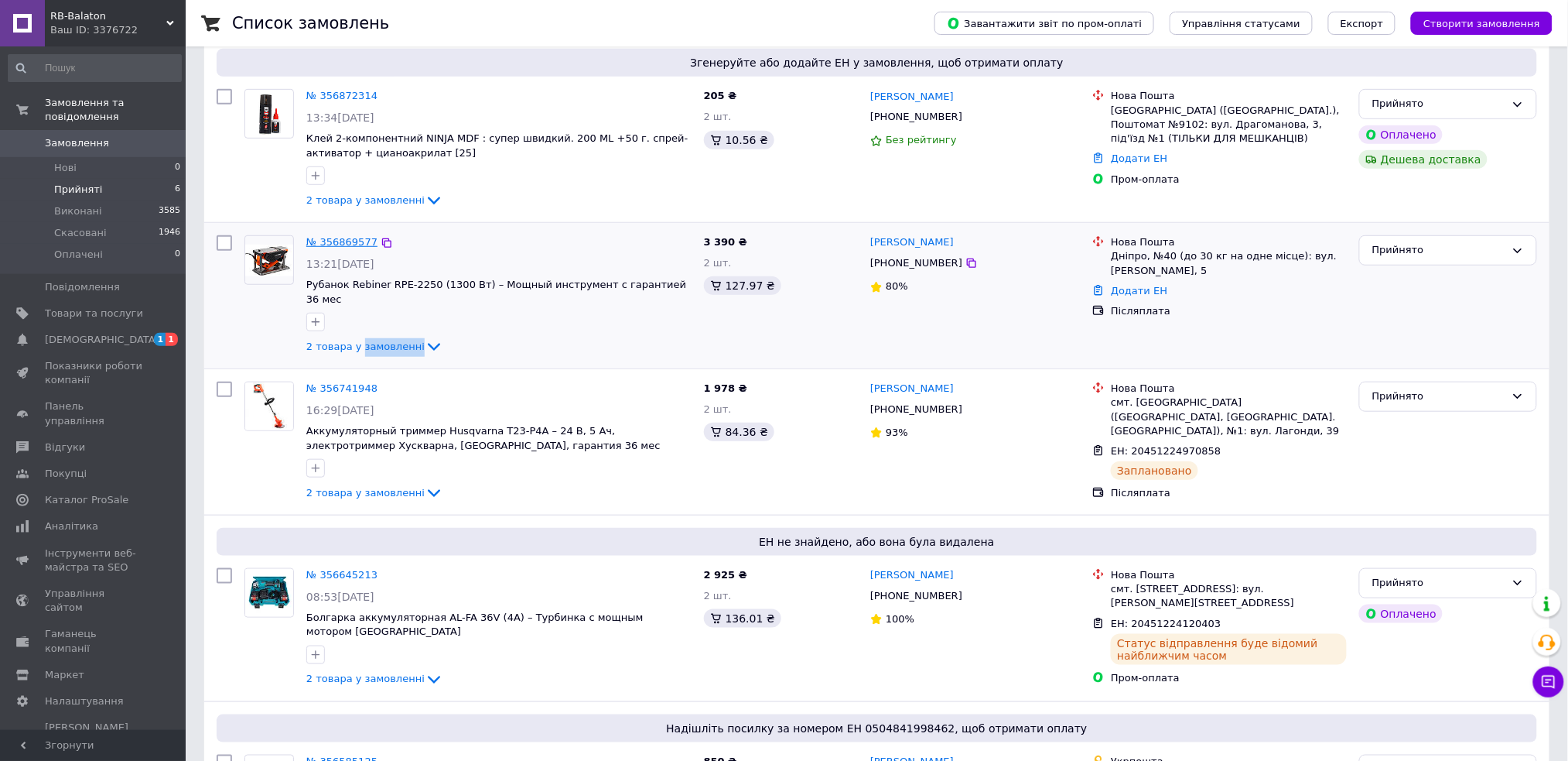
click at [340, 247] on link "№ 356869577" at bounding box center [342, 242] width 72 height 11
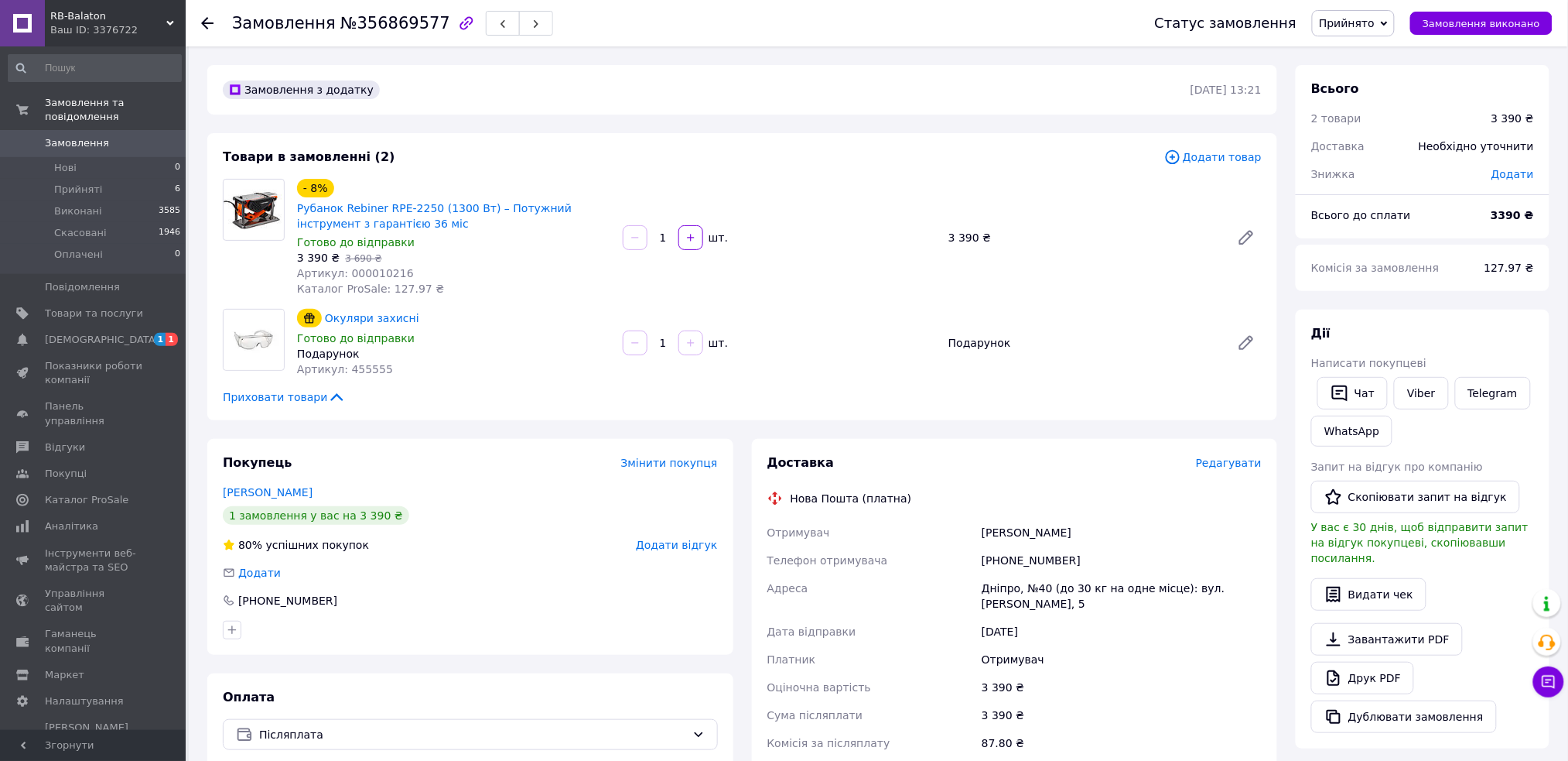
click at [1035, 557] on div "[PHONE_NUMBER]" at bounding box center [1122, 560] width 286 height 28
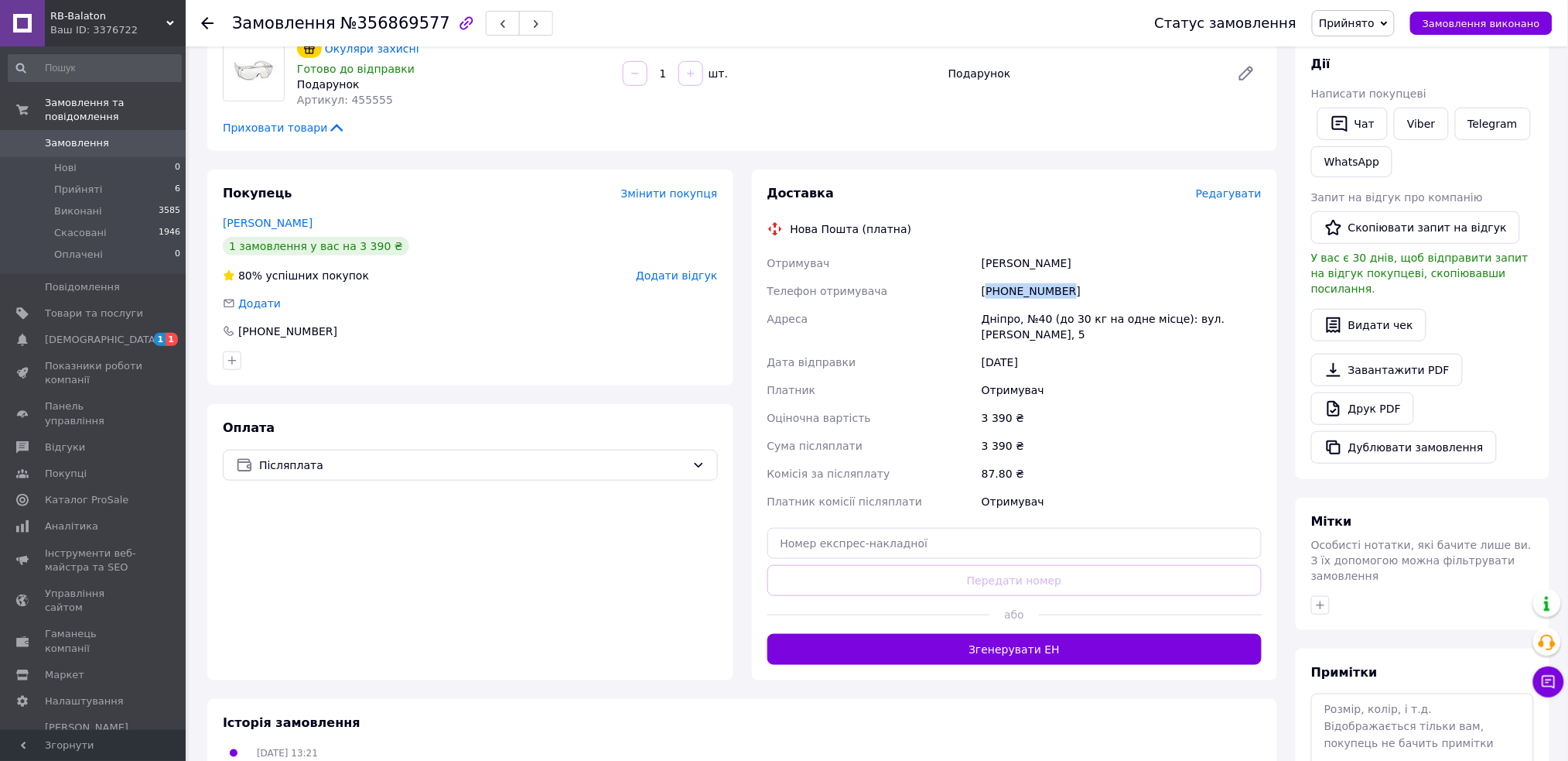
scroll to position [309, 0]
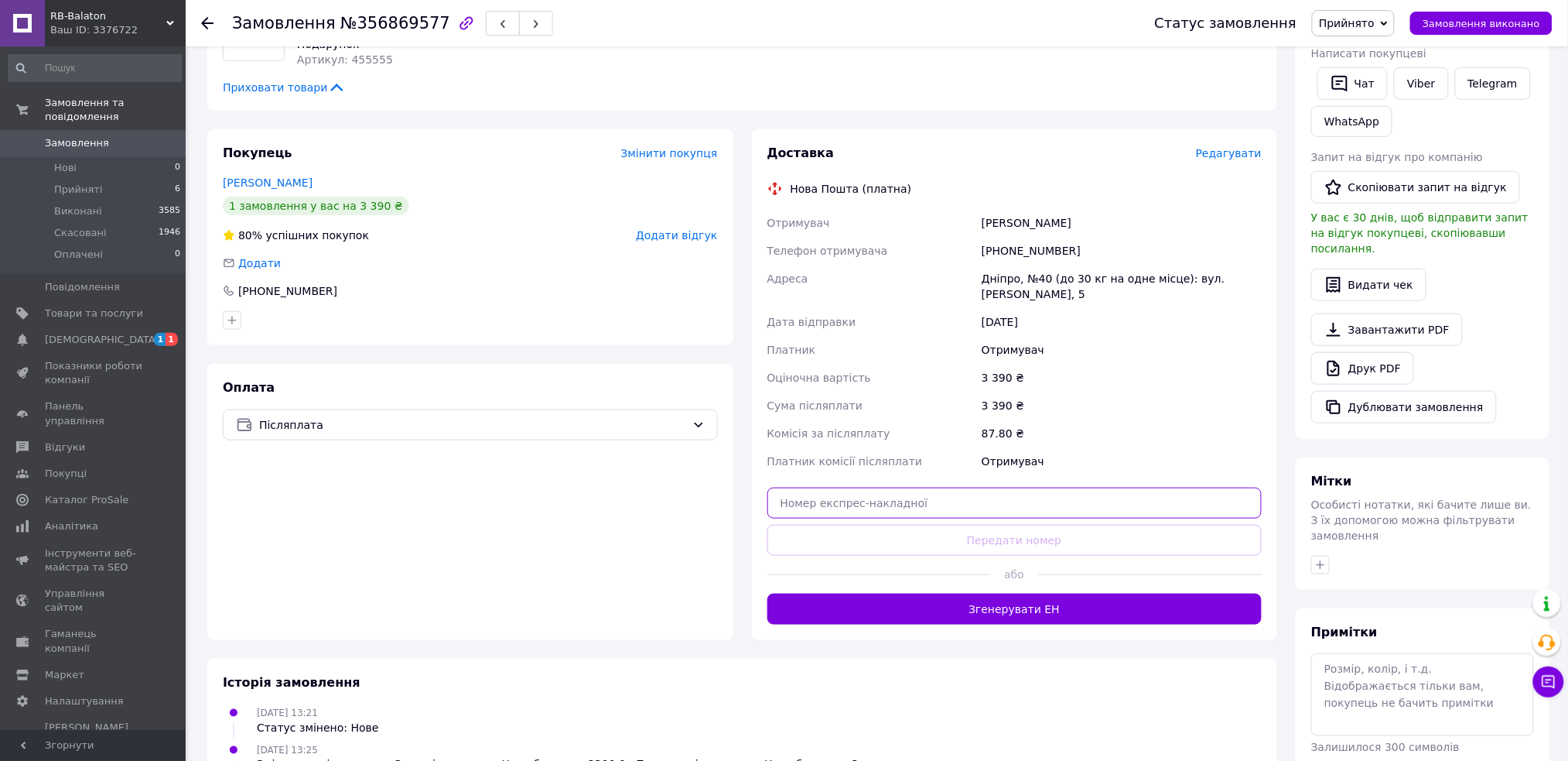
click at [889, 509] on input "text" at bounding box center [1014, 503] width 495 height 31
paste input "20451224994518"
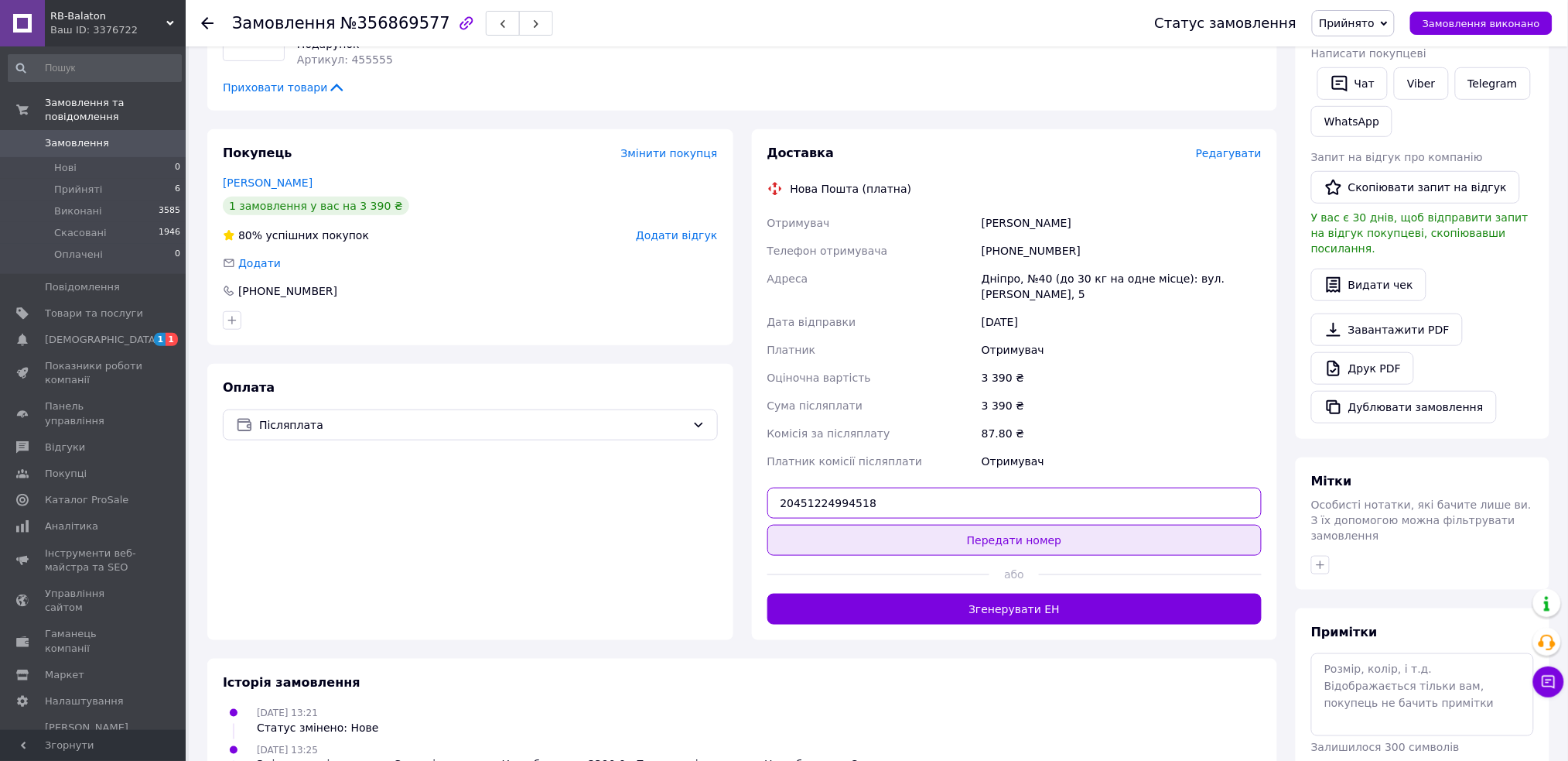
type input "20451224994518"
click at [983, 534] on button "Передати номер" at bounding box center [1014, 540] width 495 height 31
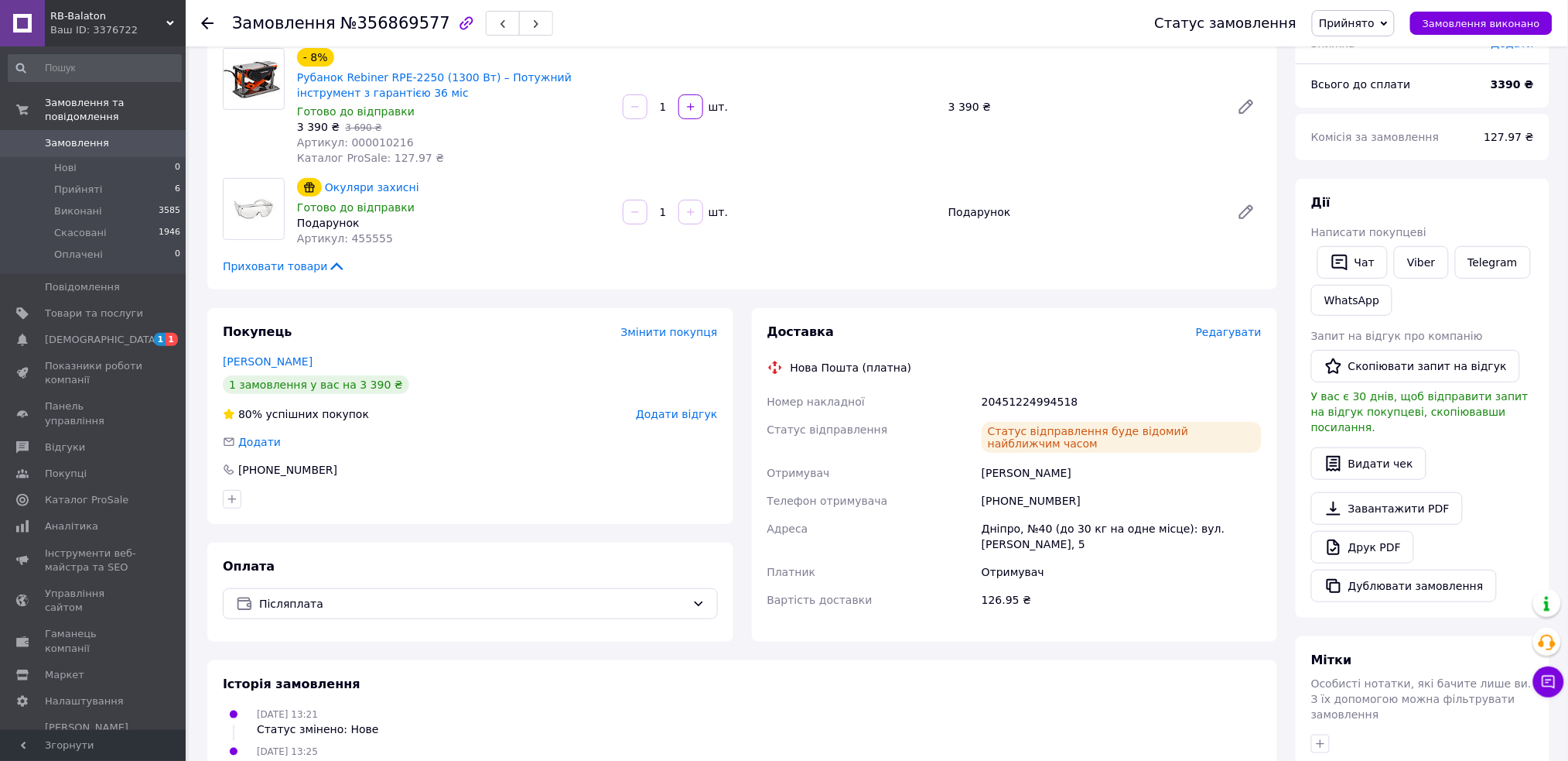
scroll to position [0, 0]
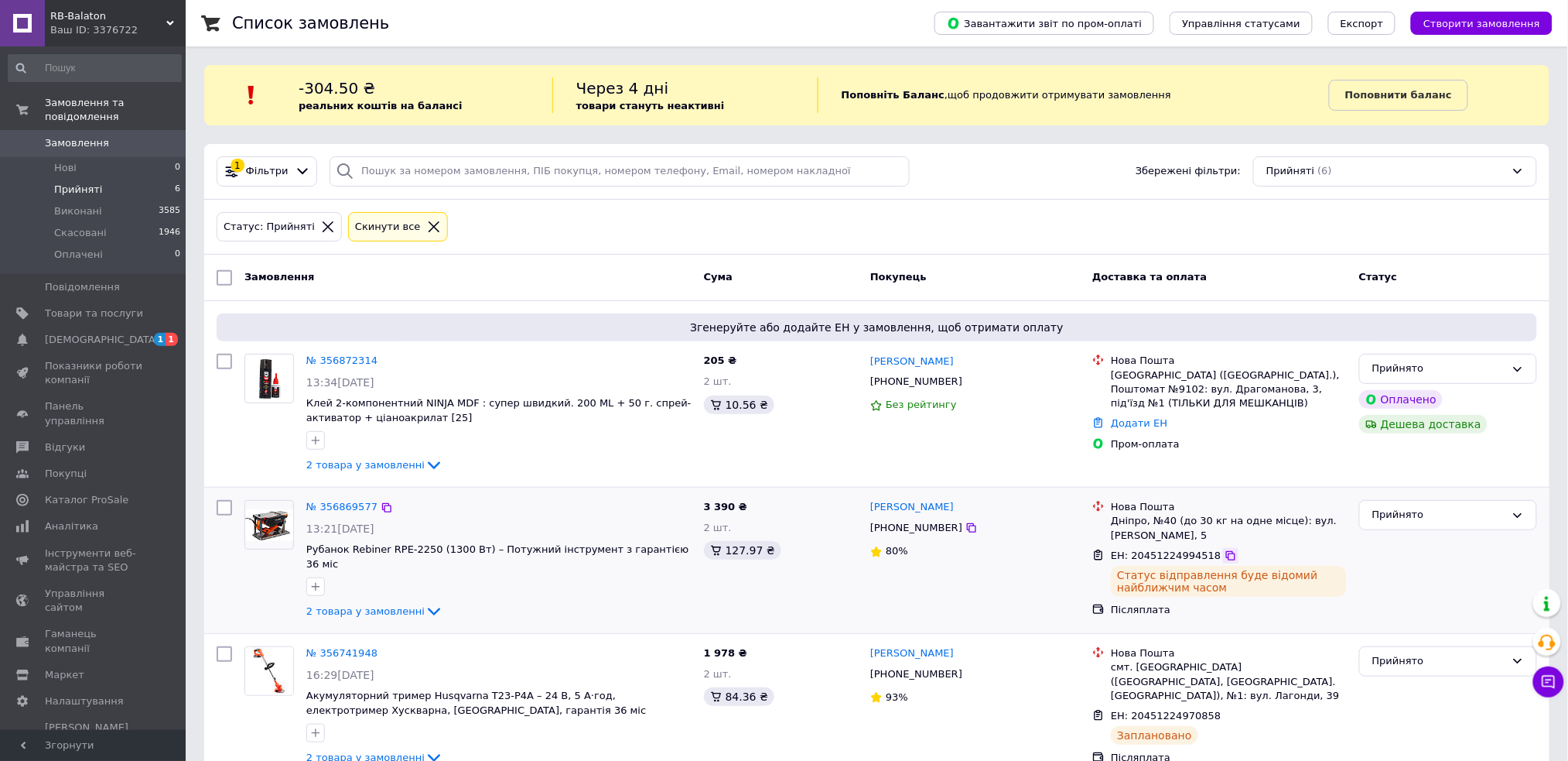
click at [1224, 553] on icon at bounding box center [1230, 556] width 12 height 12
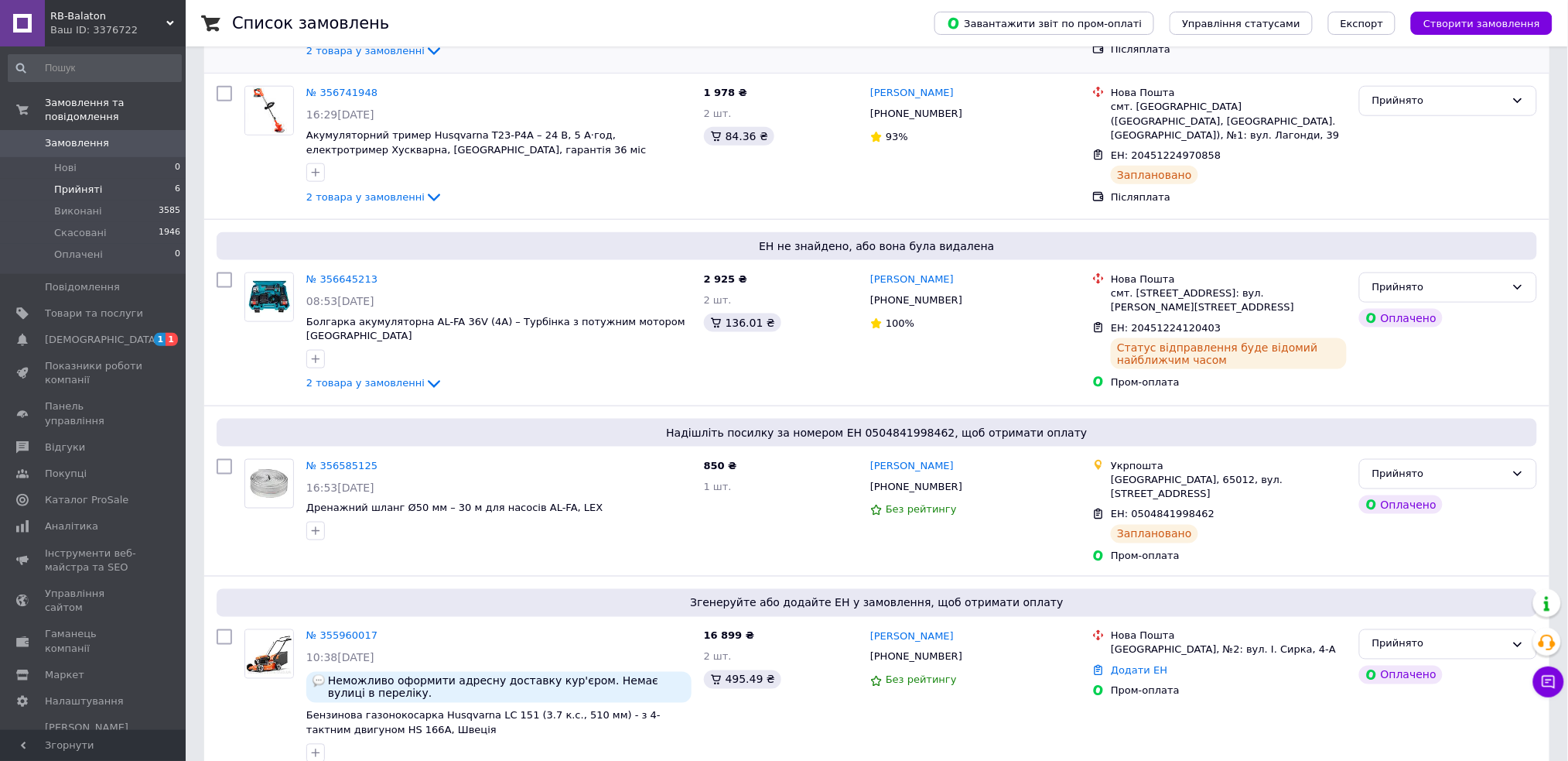
scroll to position [585, 0]
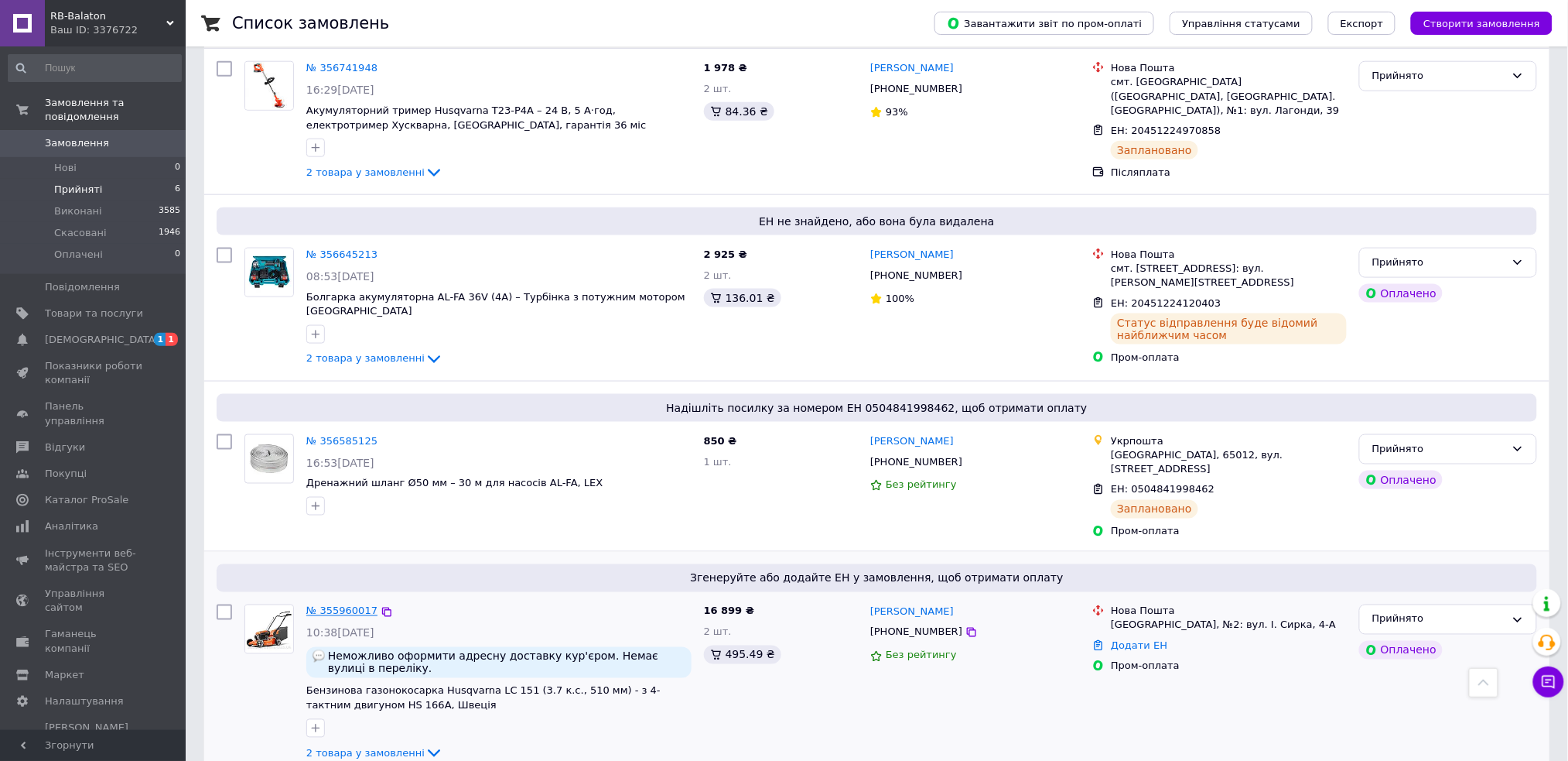
click at [338, 605] on link "№ 355960017" at bounding box center [342, 611] width 72 height 11
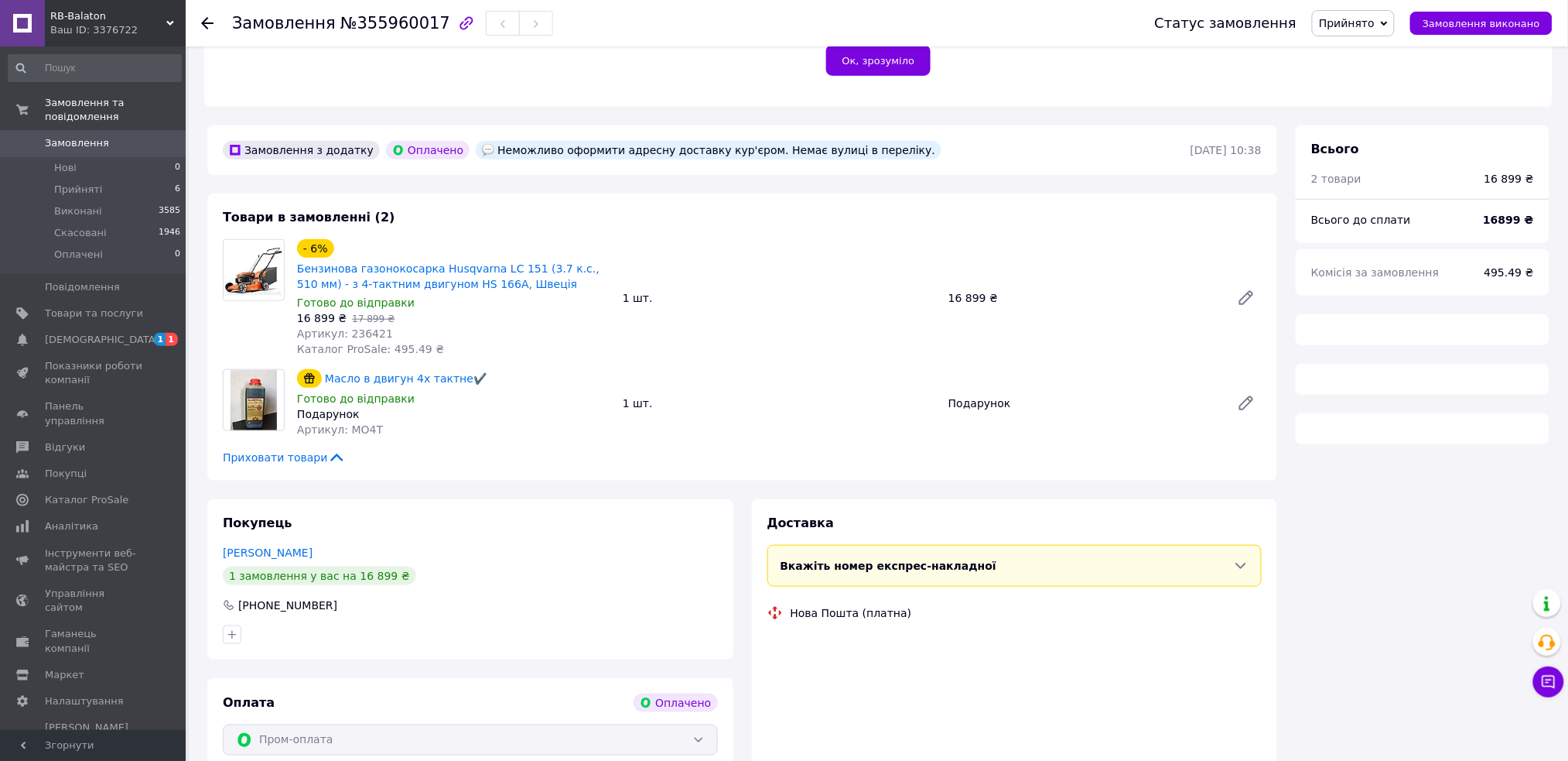
scroll to position [449, 0]
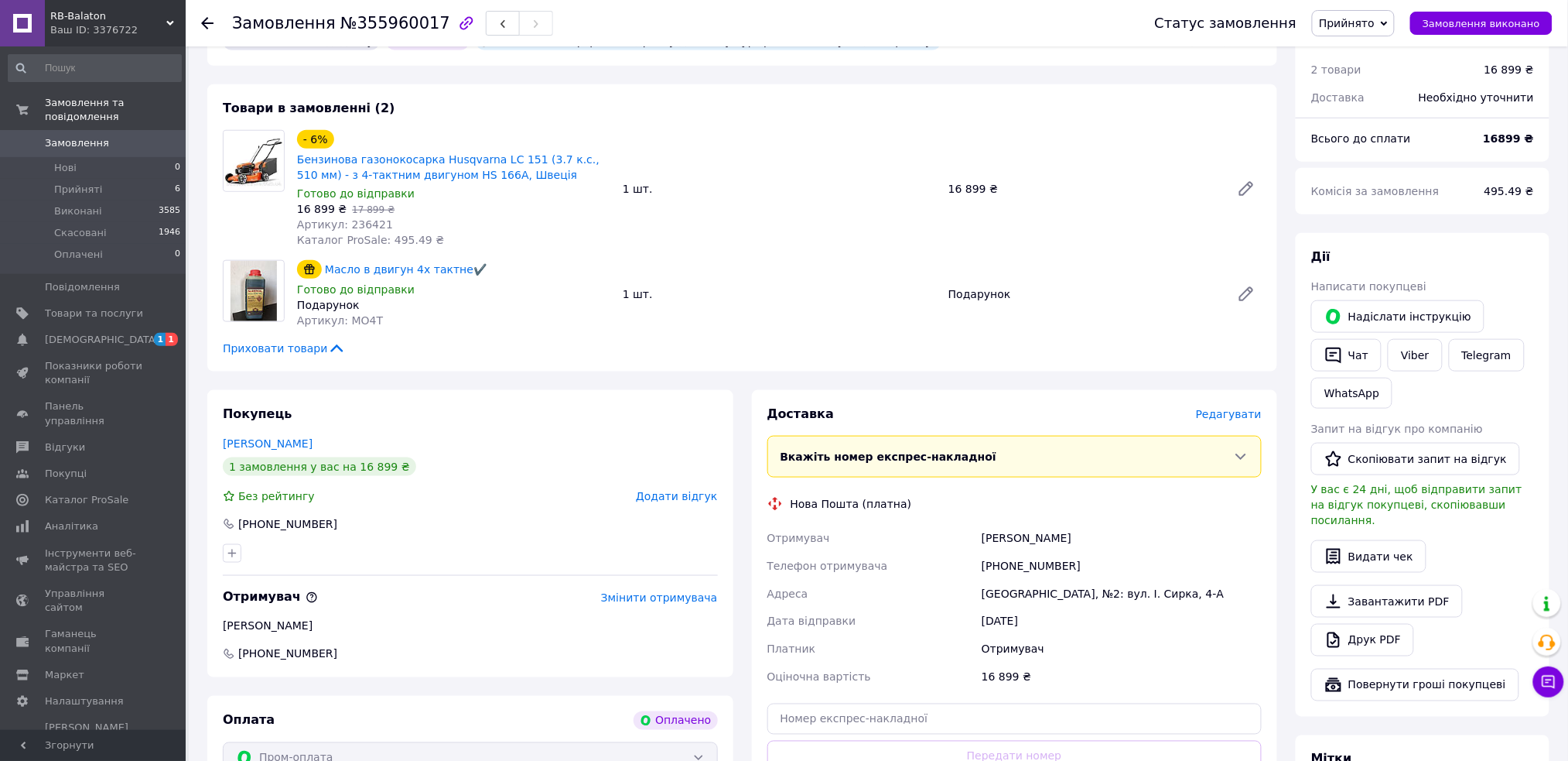
click at [1033, 552] on div "[PHONE_NUMBER]" at bounding box center [1122, 565] width 286 height 28
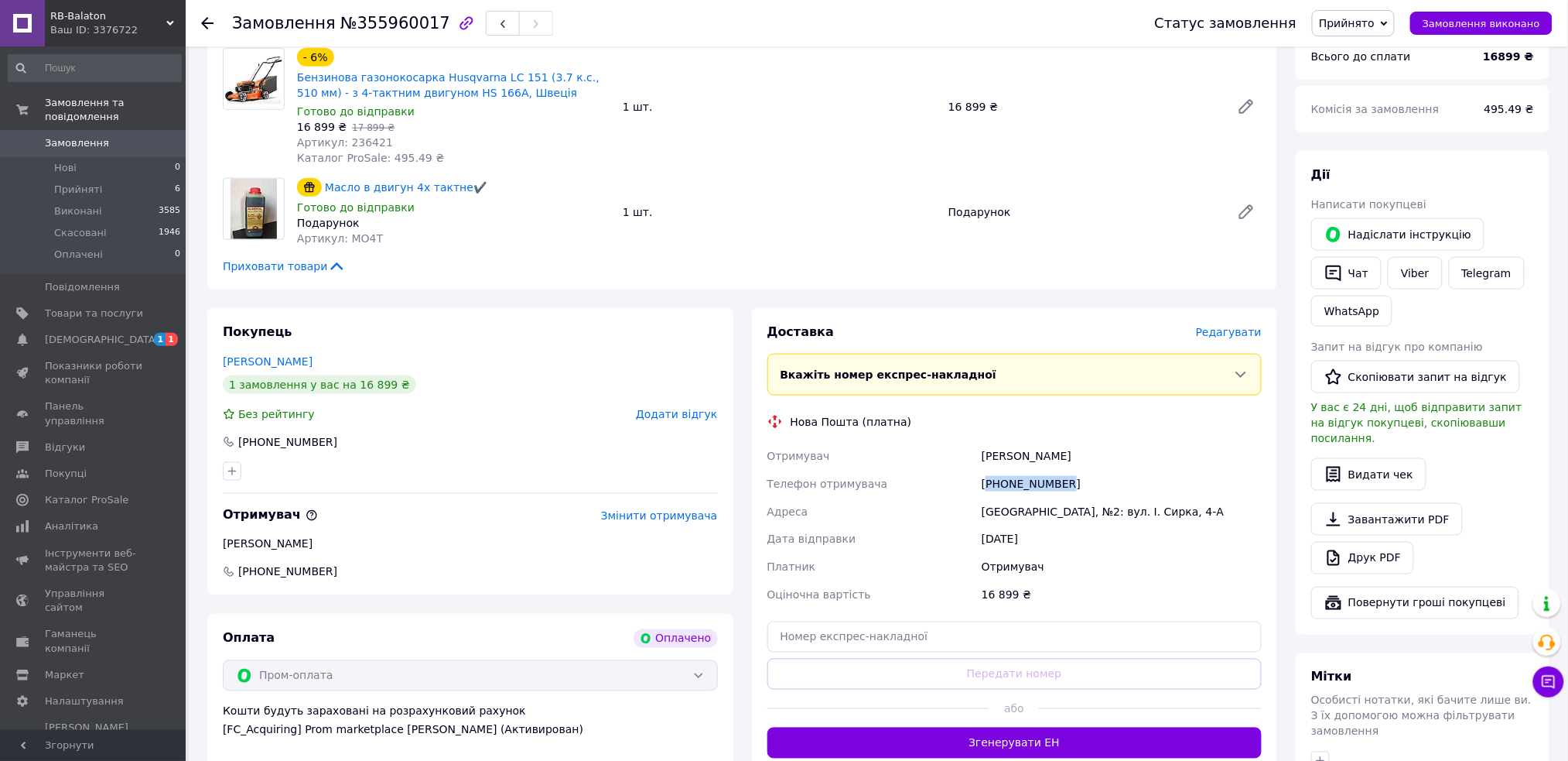
scroll to position [655, 0]
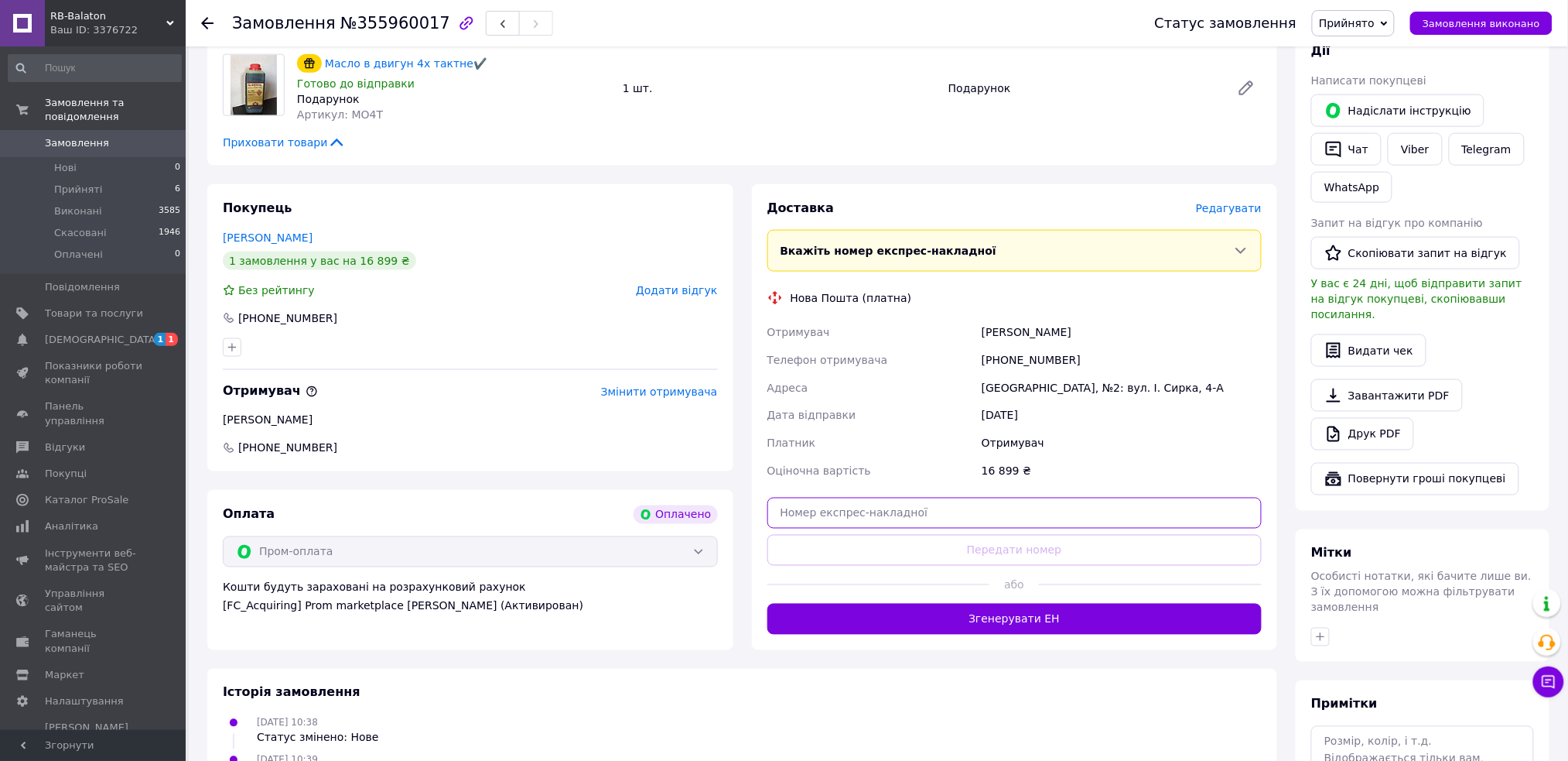
click at [860, 497] on input "text" at bounding box center [1014, 513] width 495 height 31
paste input "20451220784344"
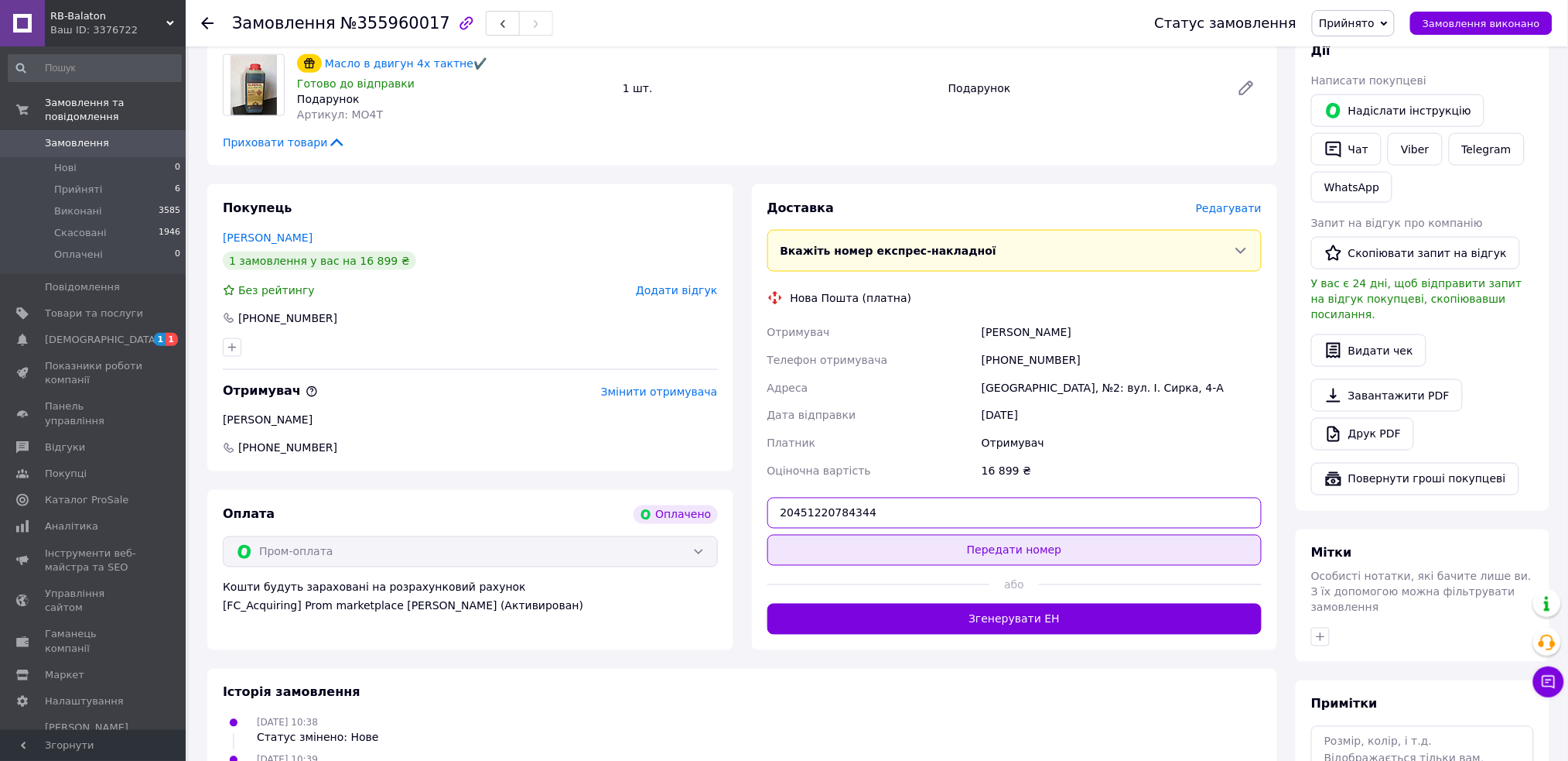
type input "20451220784344"
click at [1004, 535] on button "Передати номер" at bounding box center [1014, 550] width 495 height 31
